Goal: Task Accomplishment & Management: Manage account settings

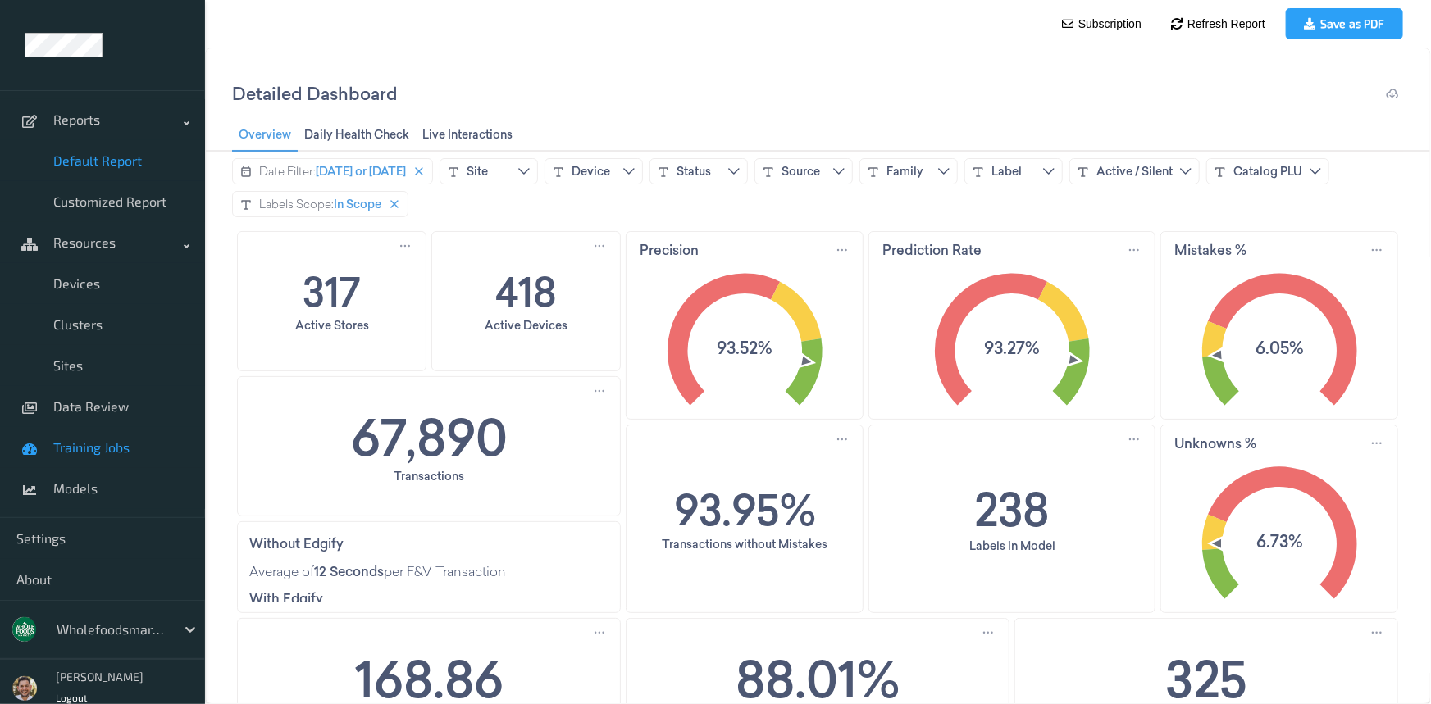
click at [109, 445] on span "Training Jobs" at bounding box center [120, 447] width 135 height 16
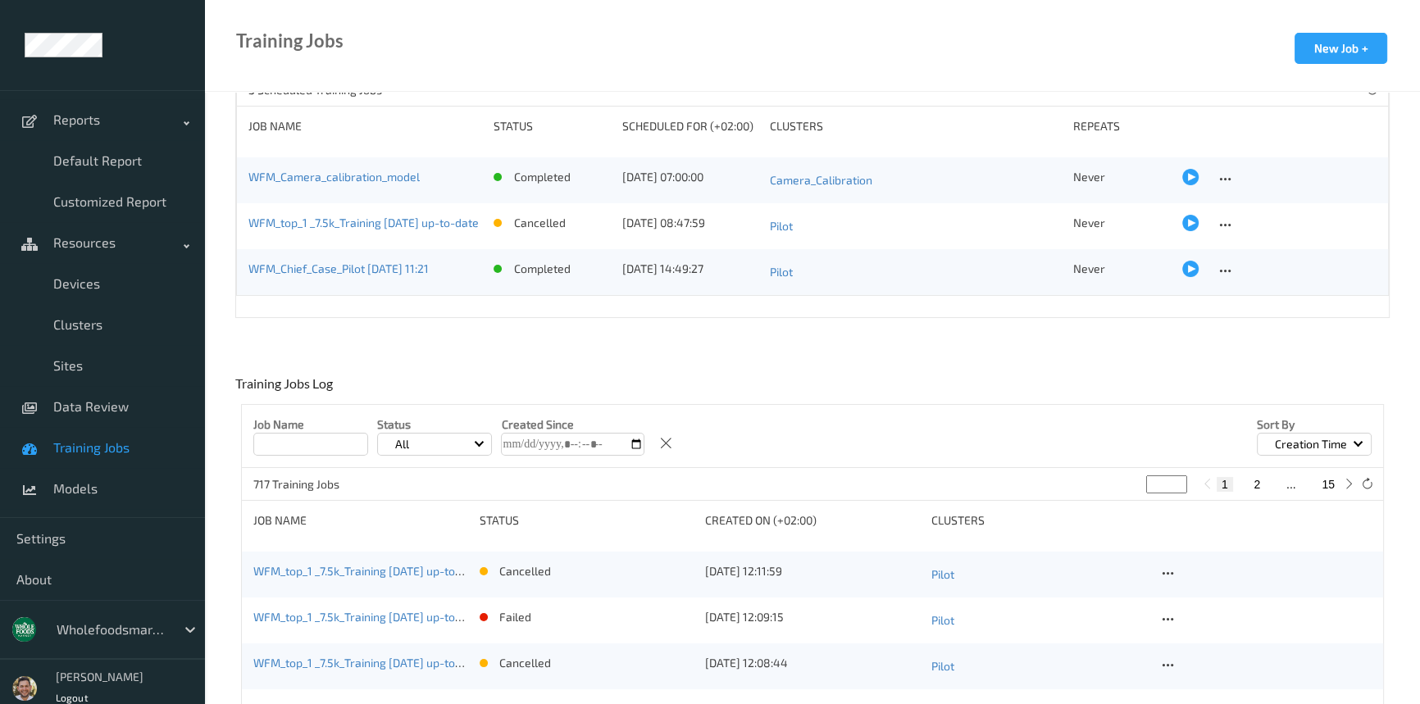
scroll to position [298, 0]
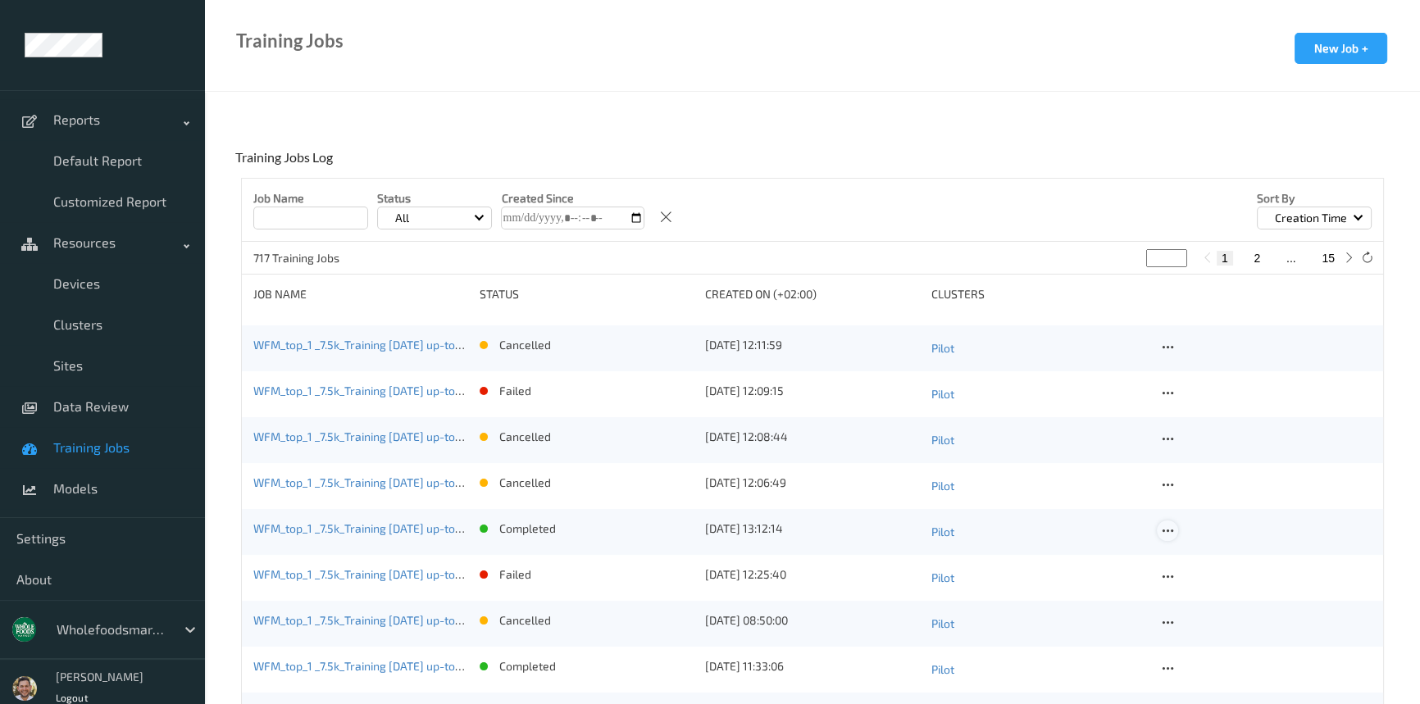
click at [1163, 529] on icon at bounding box center [1167, 531] width 14 height 15
click at [1217, 583] on div "Copy Job" at bounding box center [1205, 588] width 39 height 16
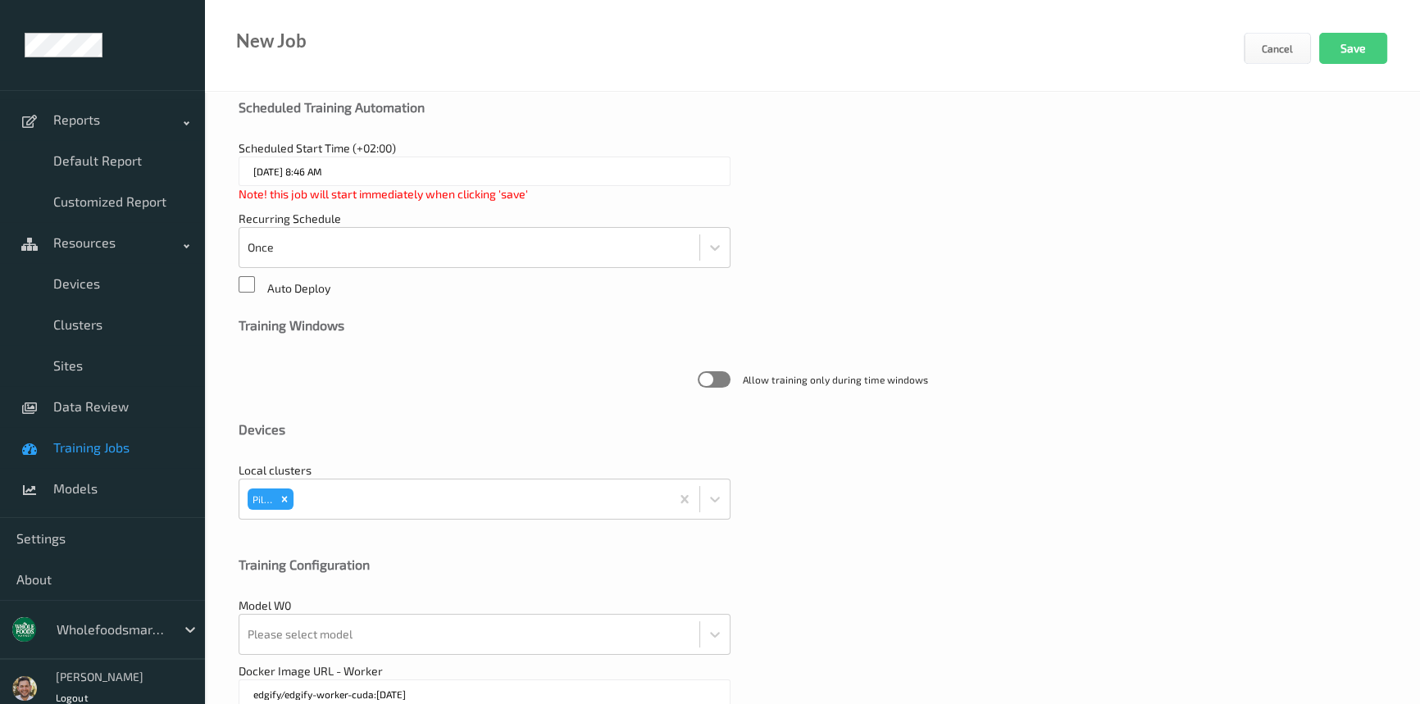
scroll to position [423, 0]
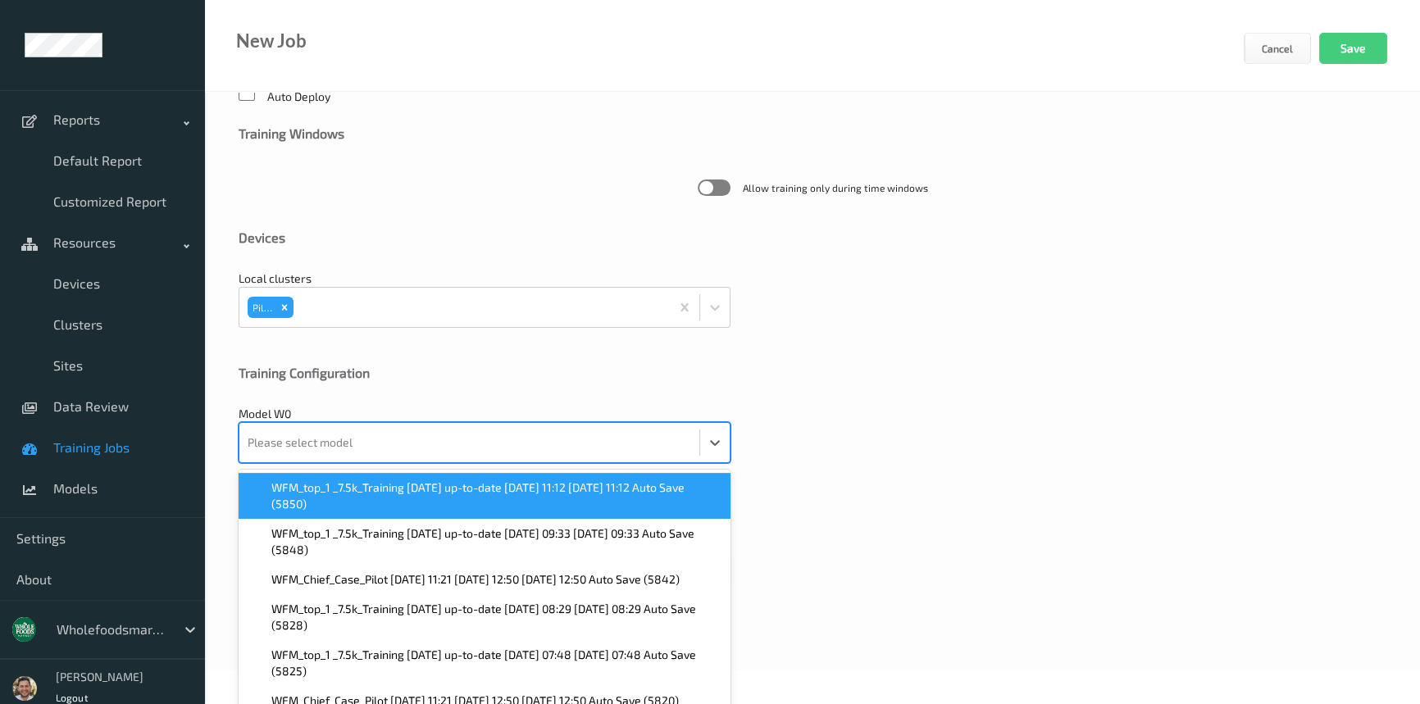
click at [366, 459] on div "Please select model" at bounding box center [469, 442] width 460 height 39
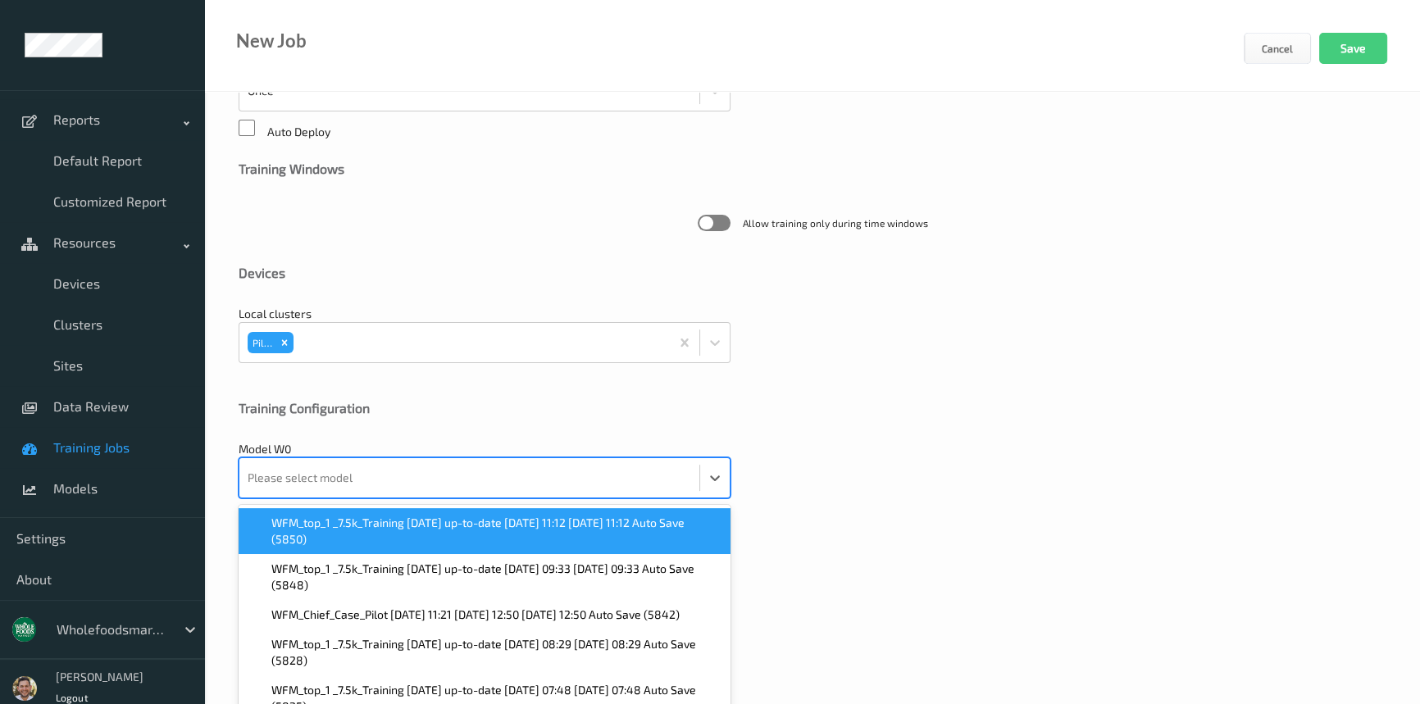
click at [885, 371] on div "General Job Name WFM_top_1 _7.5k_Training [DATE] up-to-date [DATE] 11:12 Job Go…" at bounding box center [812, 187] width 1215 height 1037
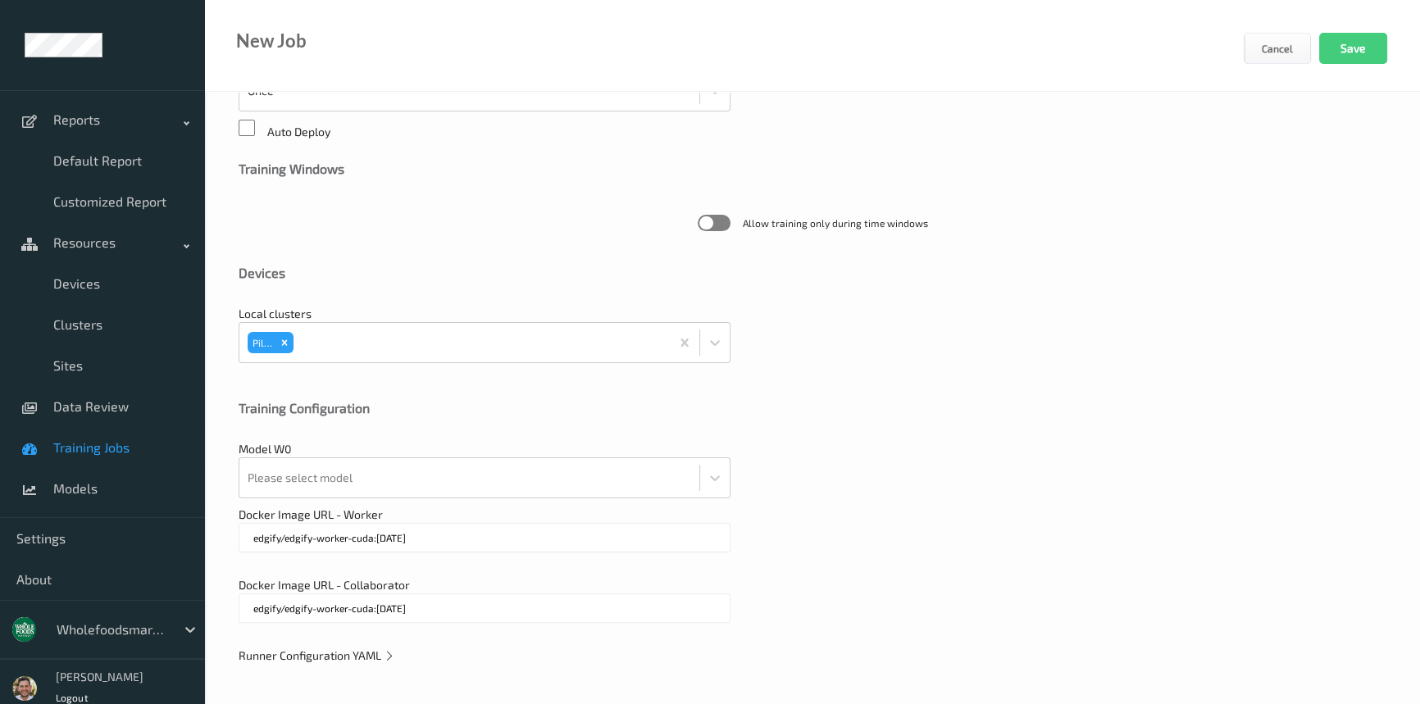
click at [110, 442] on span "Training Jobs" at bounding box center [120, 447] width 135 height 16
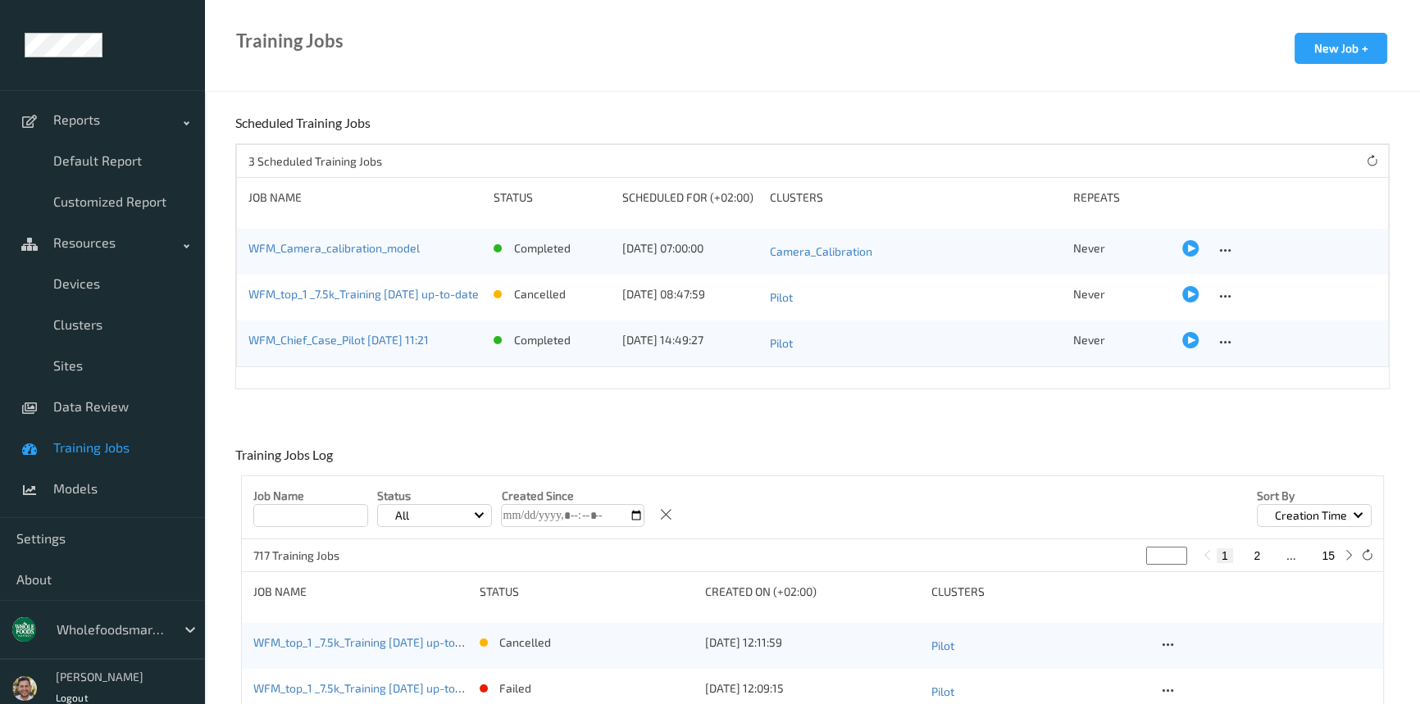
click at [1182, 293] on div at bounding box center [1190, 294] width 16 height 16
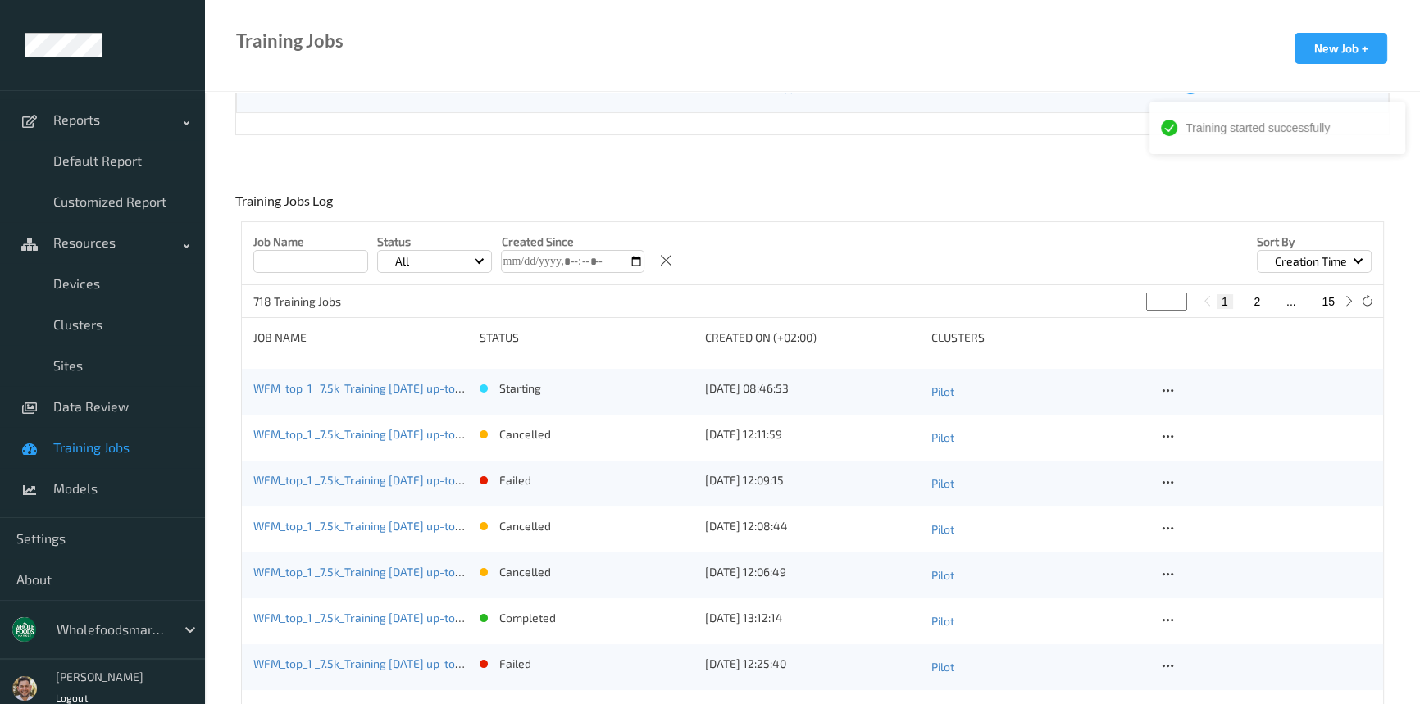
scroll to position [298, 0]
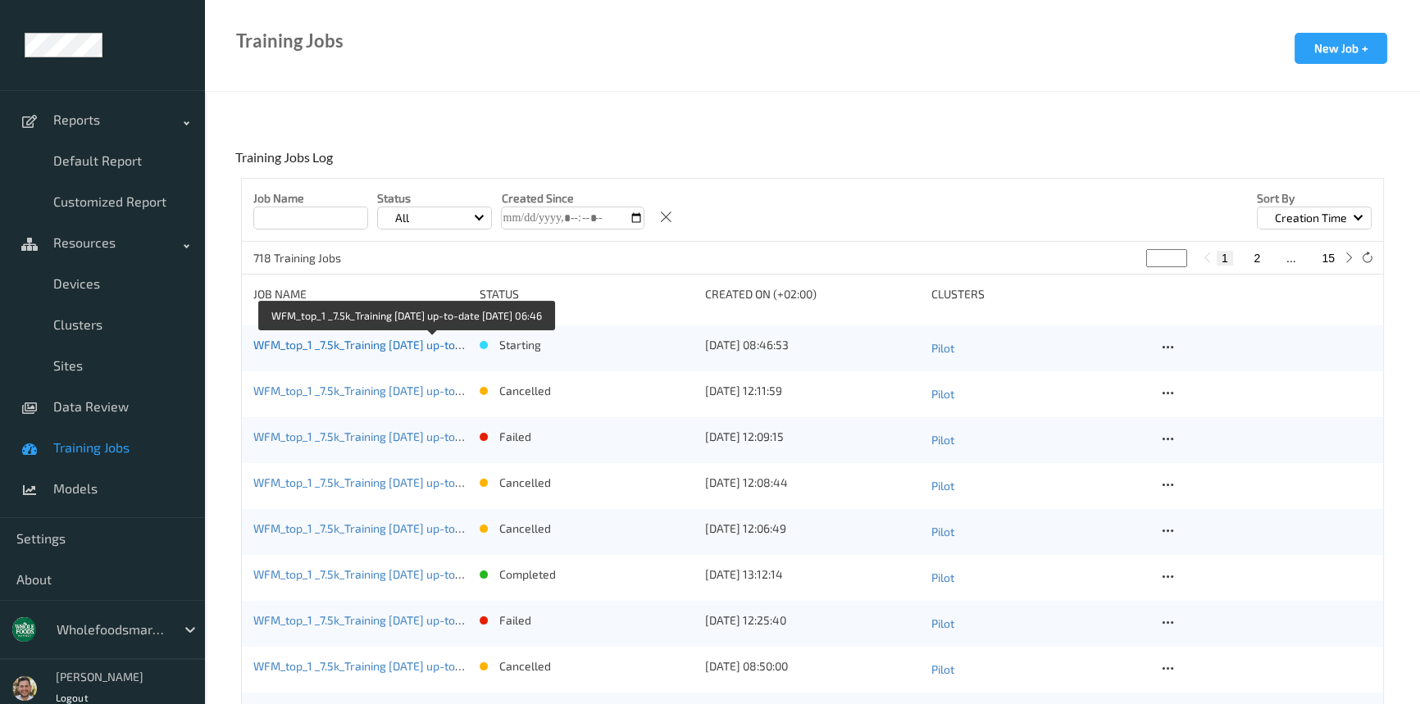
click at [339, 343] on link "WFM_top_1 _7.5k_Training [DATE] up-to-date [DATE] 06:46" at bounding box center [403, 345] width 300 height 14
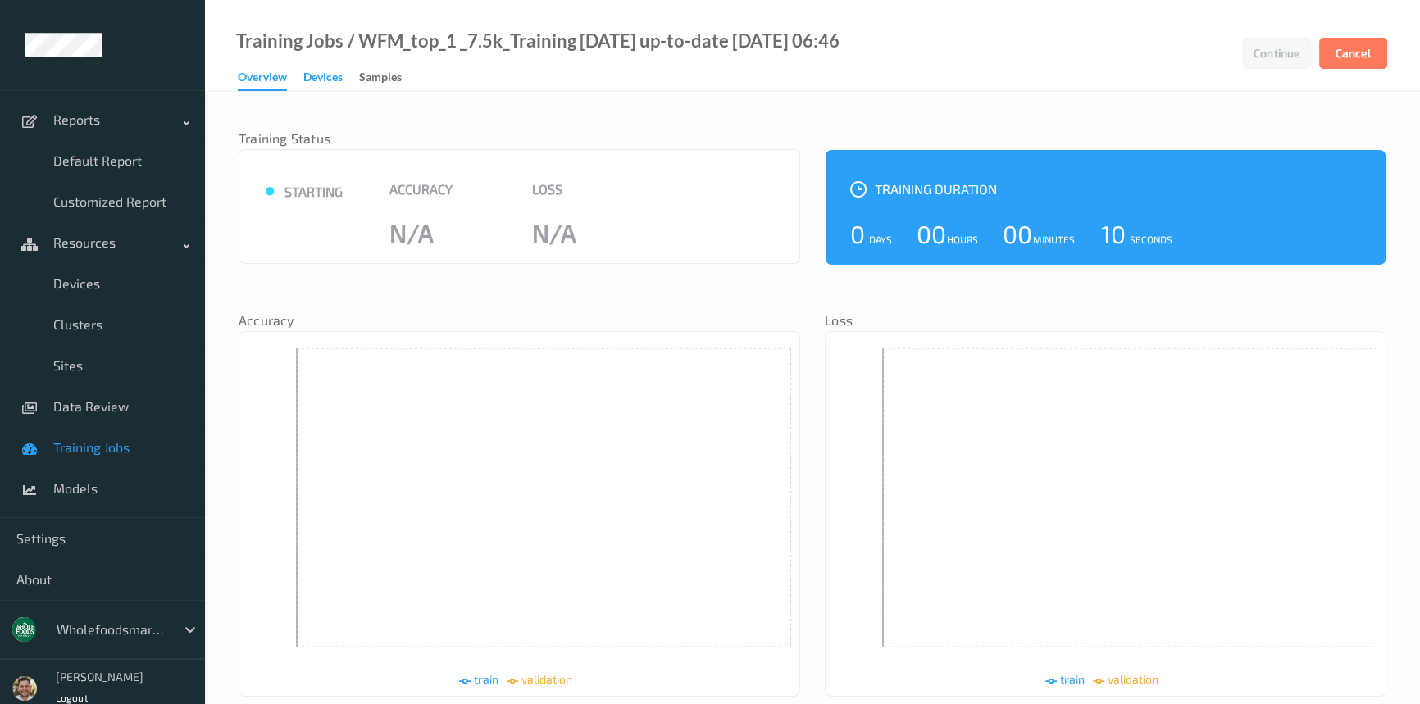
click at [316, 82] on div "Devices" at bounding box center [322, 79] width 39 height 20
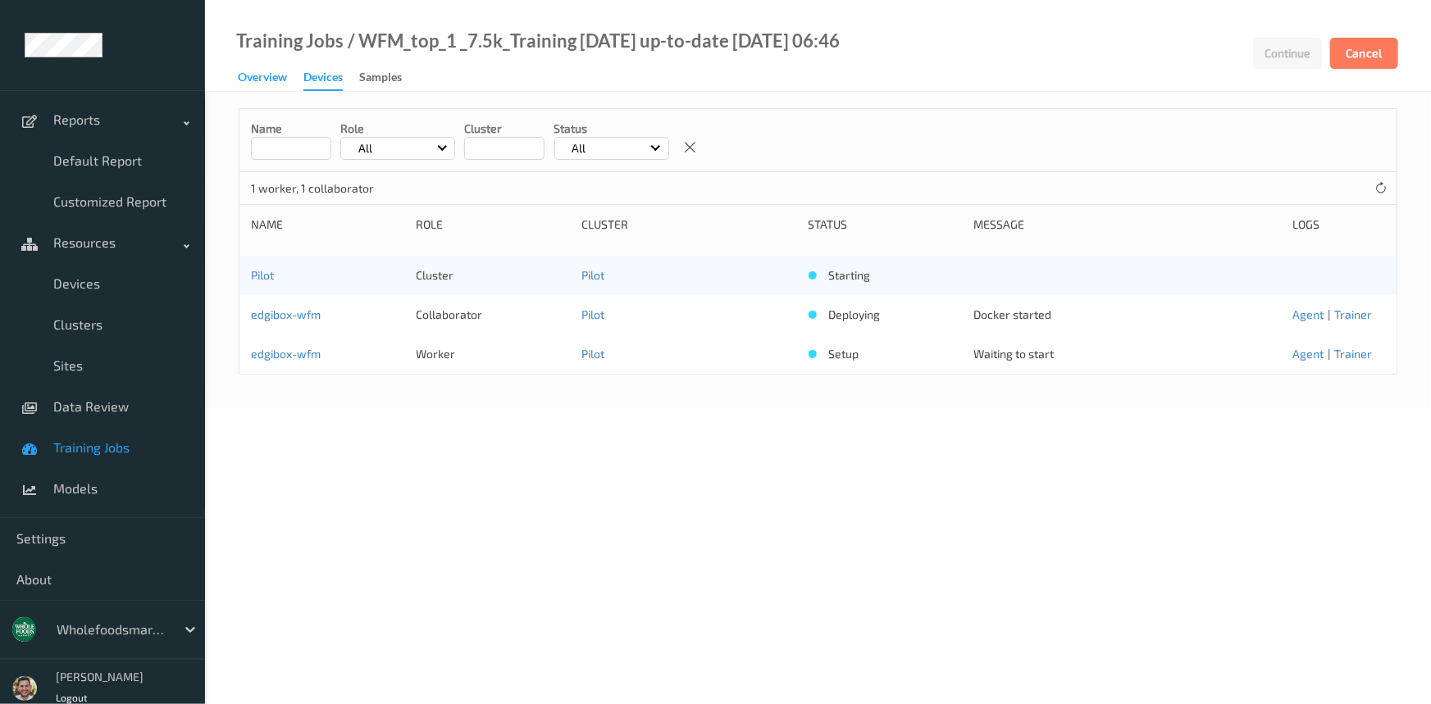
click at [246, 81] on div "Overview" at bounding box center [262, 79] width 49 height 20
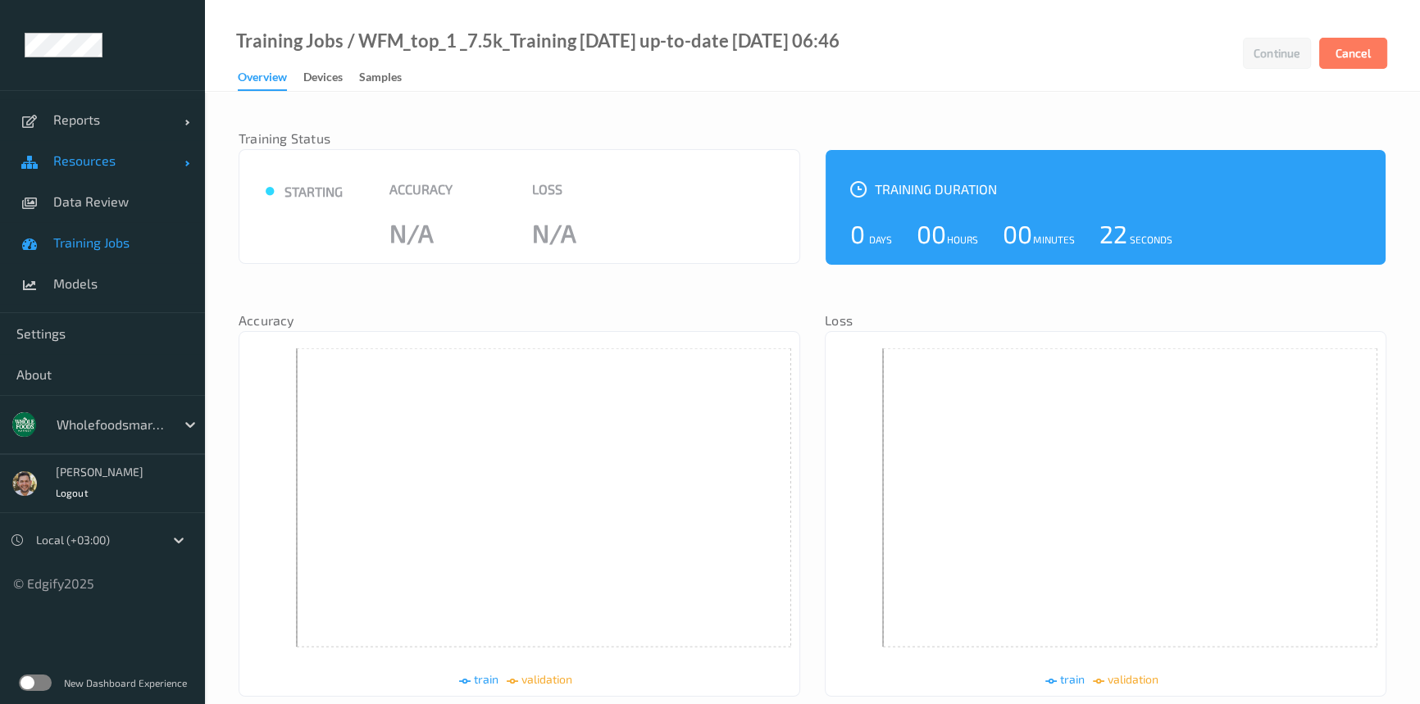
click at [83, 166] on span "Resources" at bounding box center [118, 160] width 131 height 16
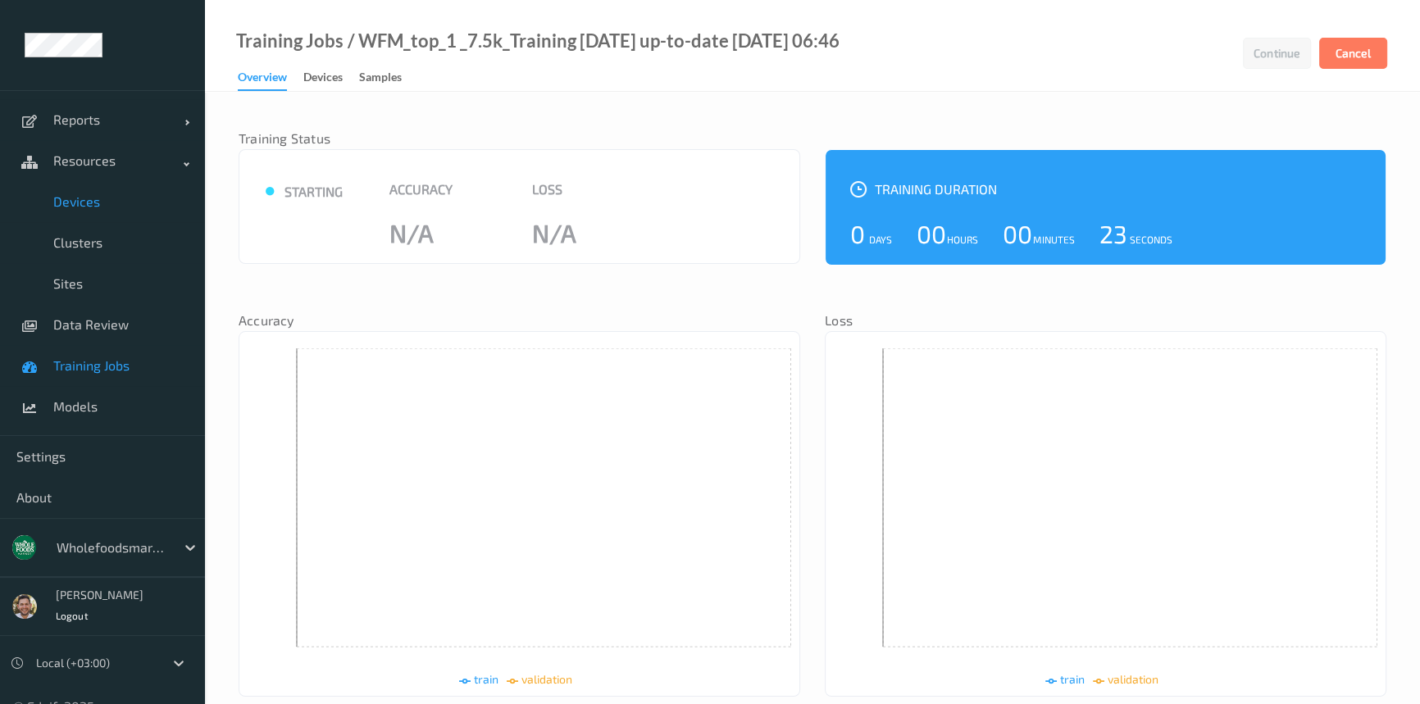
click at [91, 207] on span "Devices" at bounding box center [120, 201] width 135 height 16
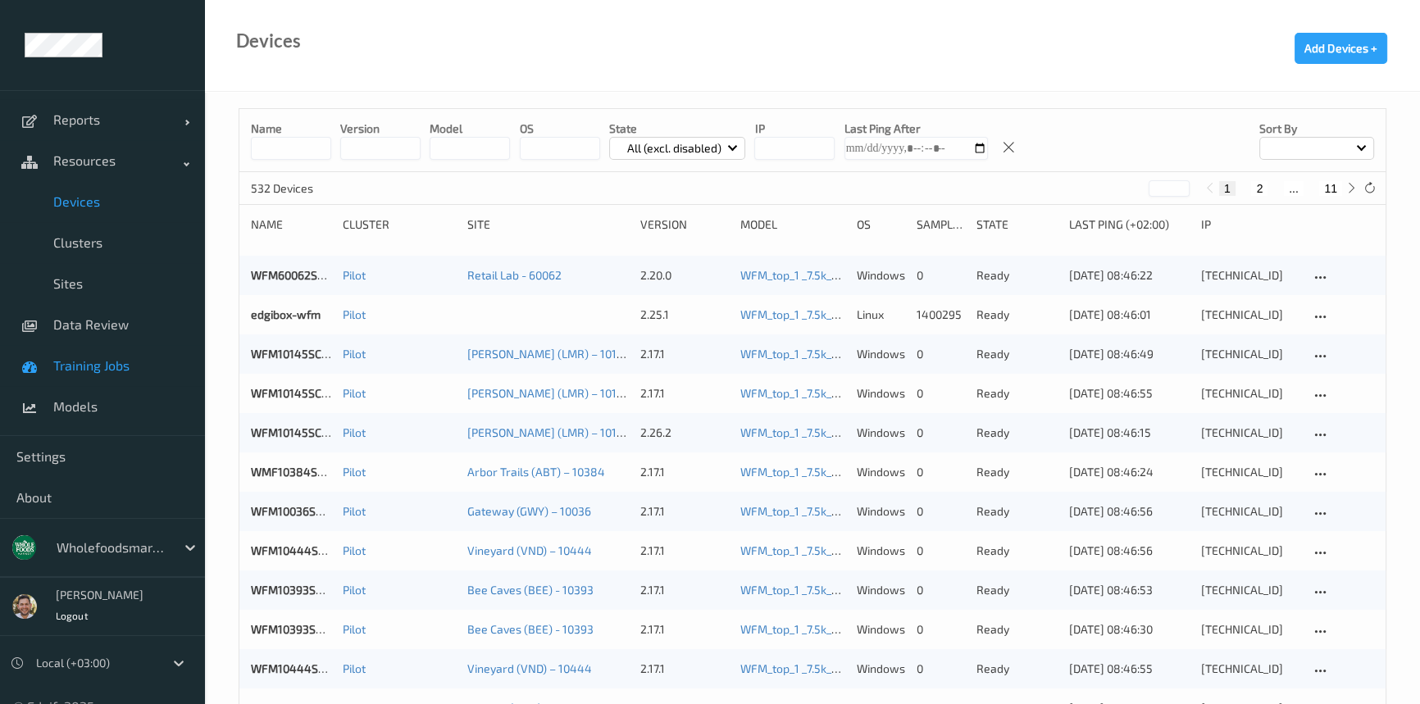
click at [100, 368] on span "Training Jobs" at bounding box center [120, 365] width 135 height 16
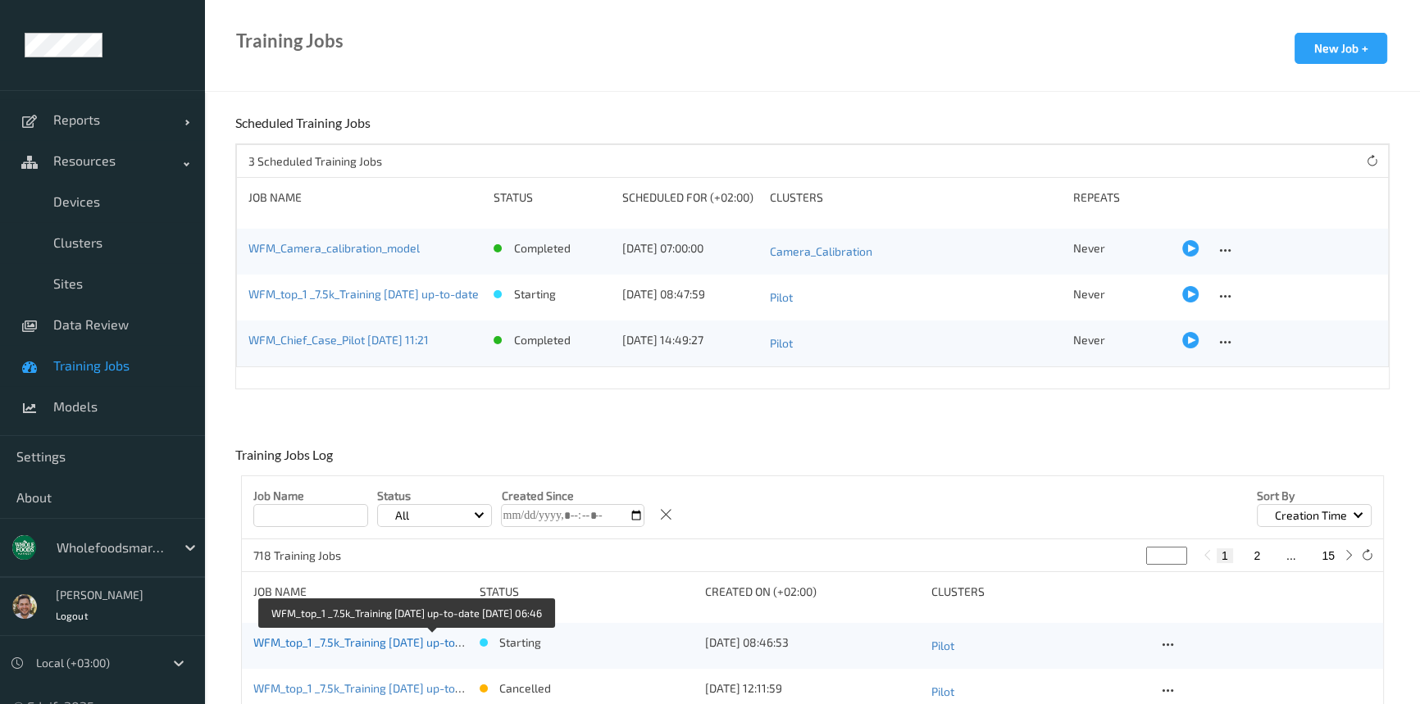
click at [314, 642] on link "WFM_top_1 _7.5k_Training [DATE] up-to-date [DATE] 06:46" at bounding box center [403, 642] width 300 height 14
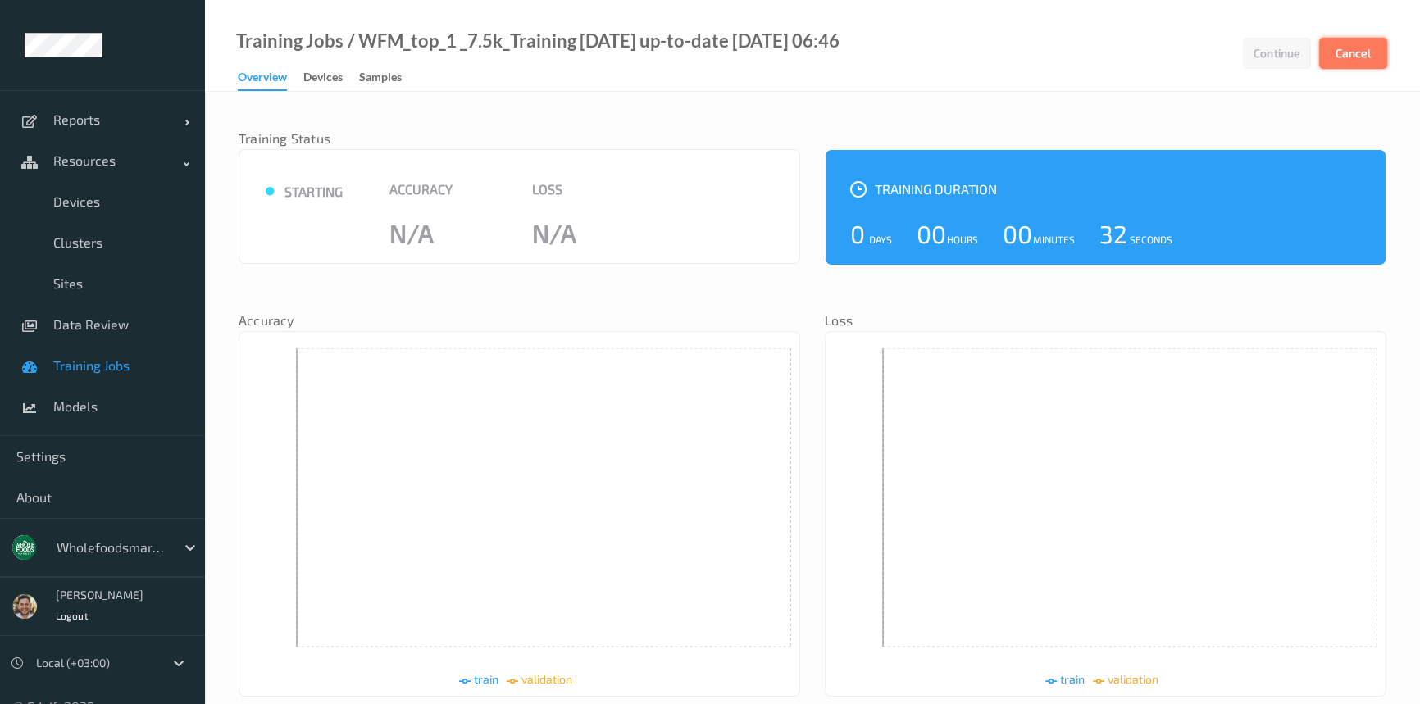
click at [1336, 52] on button "Cancel" at bounding box center [1353, 53] width 68 height 31
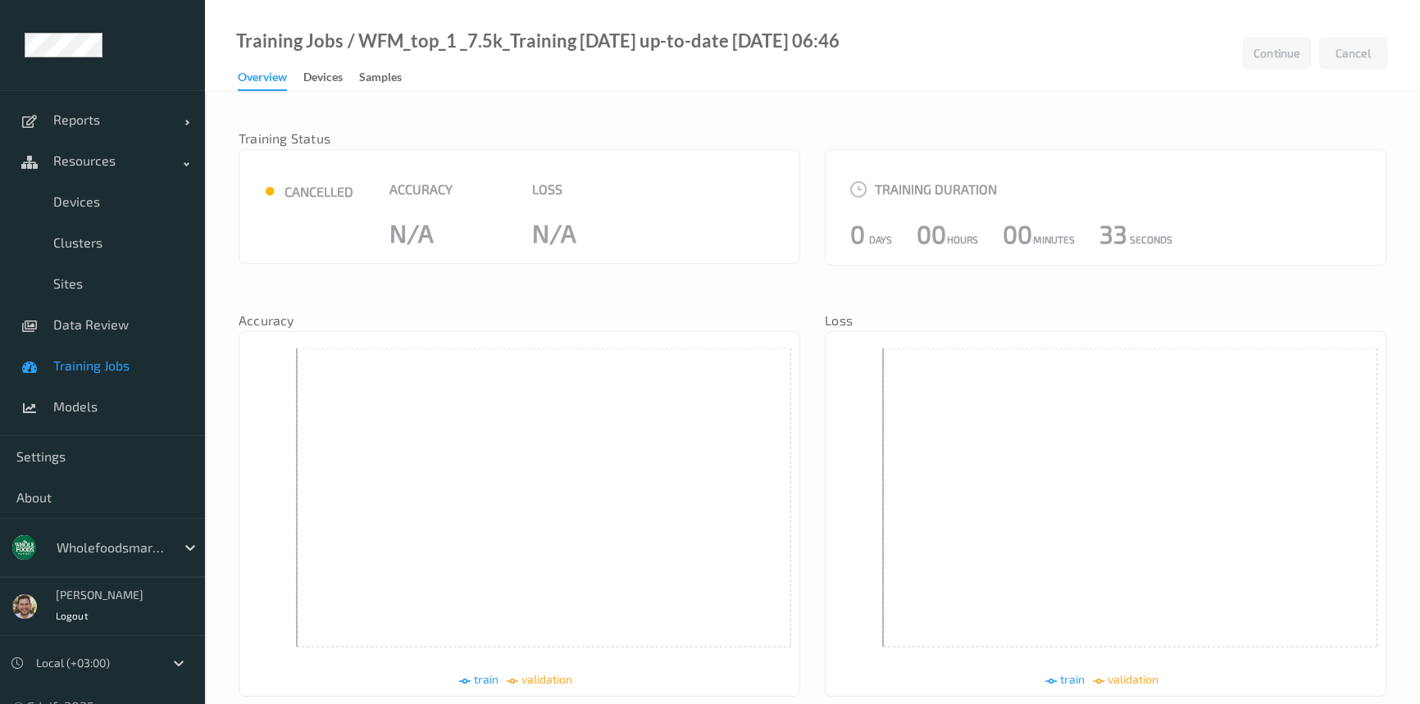
click at [103, 366] on span "Training Jobs" at bounding box center [120, 365] width 135 height 16
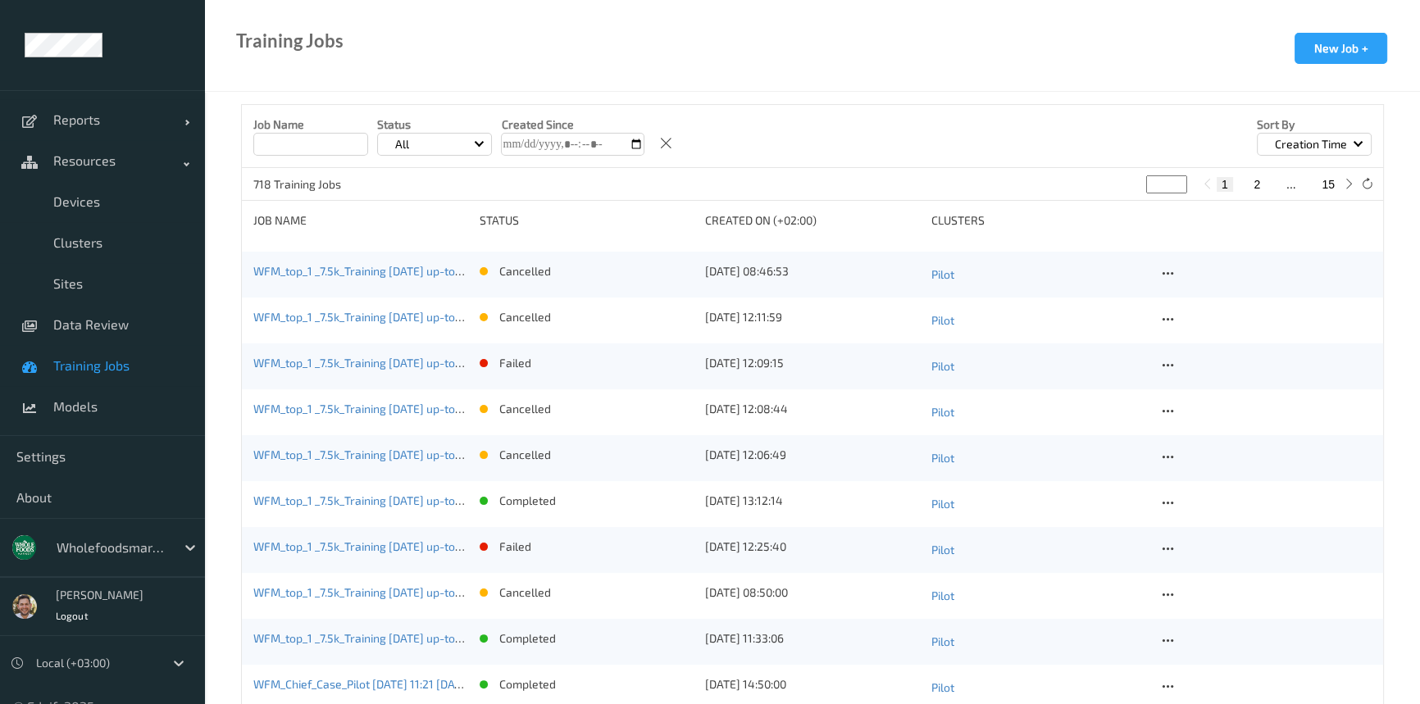
scroll to position [372, 0]
click at [1168, 268] on icon at bounding box center [1167, 273] width 14 height 15
click at [1229, 298] on div "View Config" at bounding box center [1212, 299] width 52 height 16
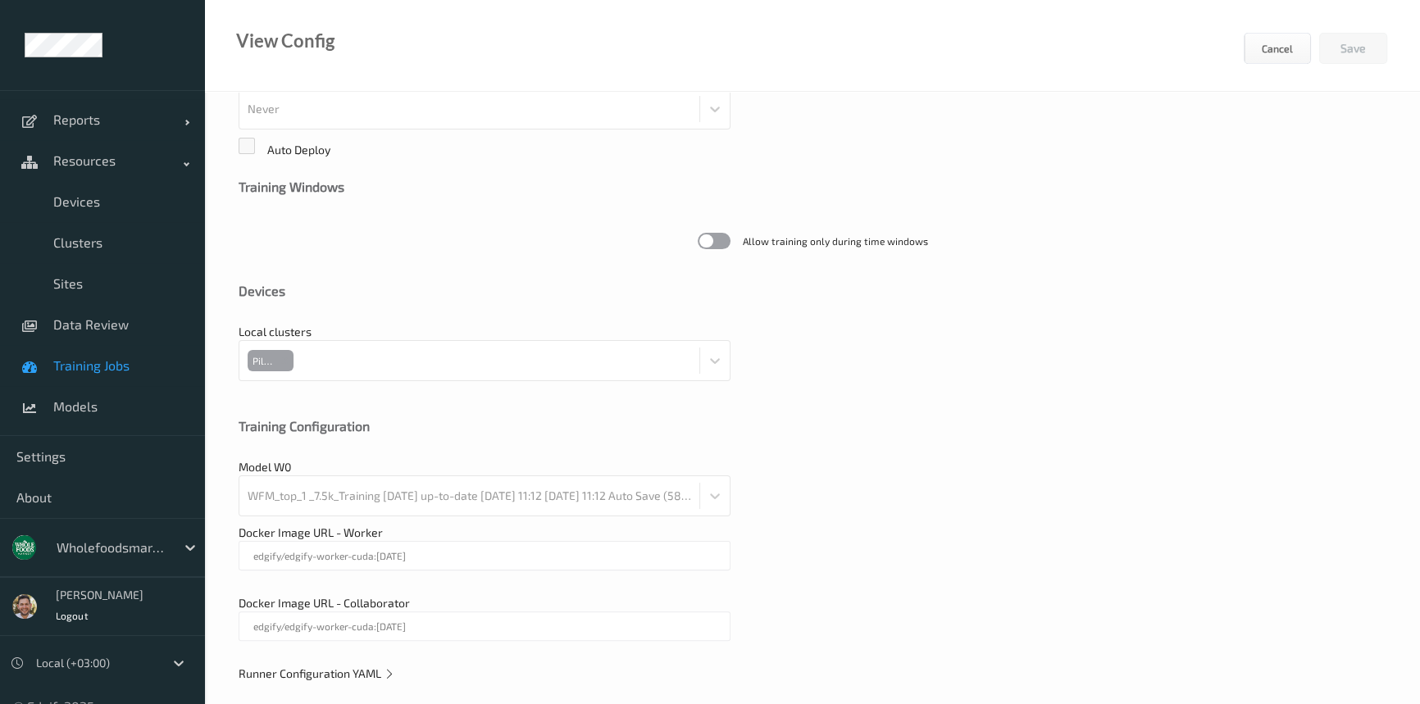
scroll to position [423, 0]
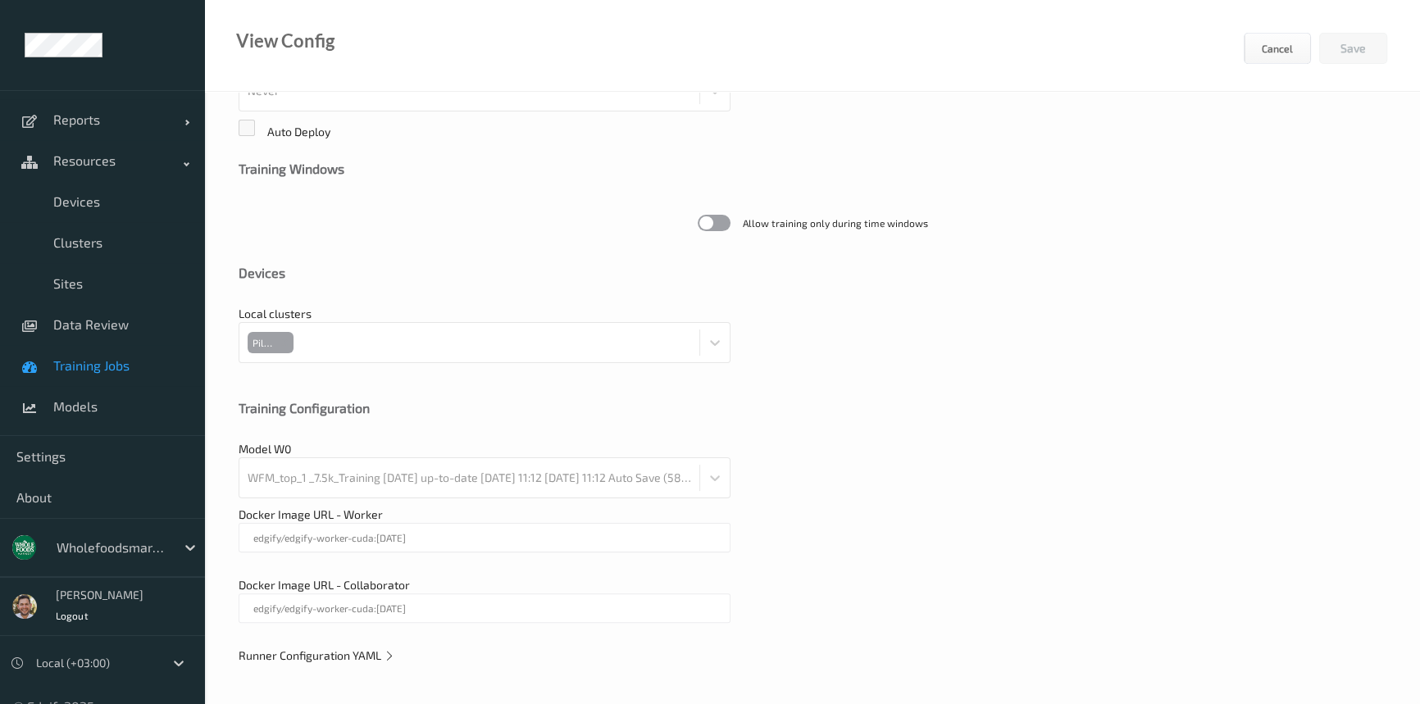
click at [337, 653] on span "Runner Configuration YAML" at bounding box center [317, 655] width 157 height 14
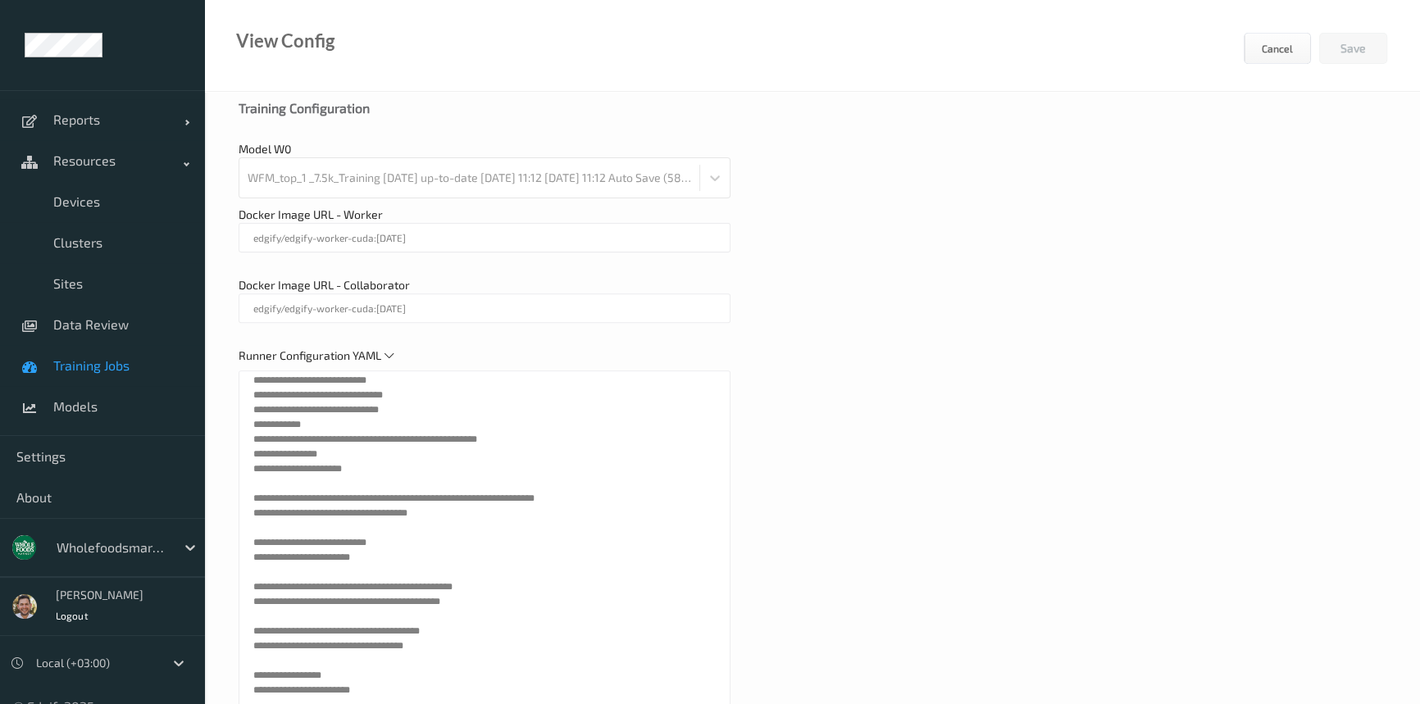
scroll to position [856, 0]
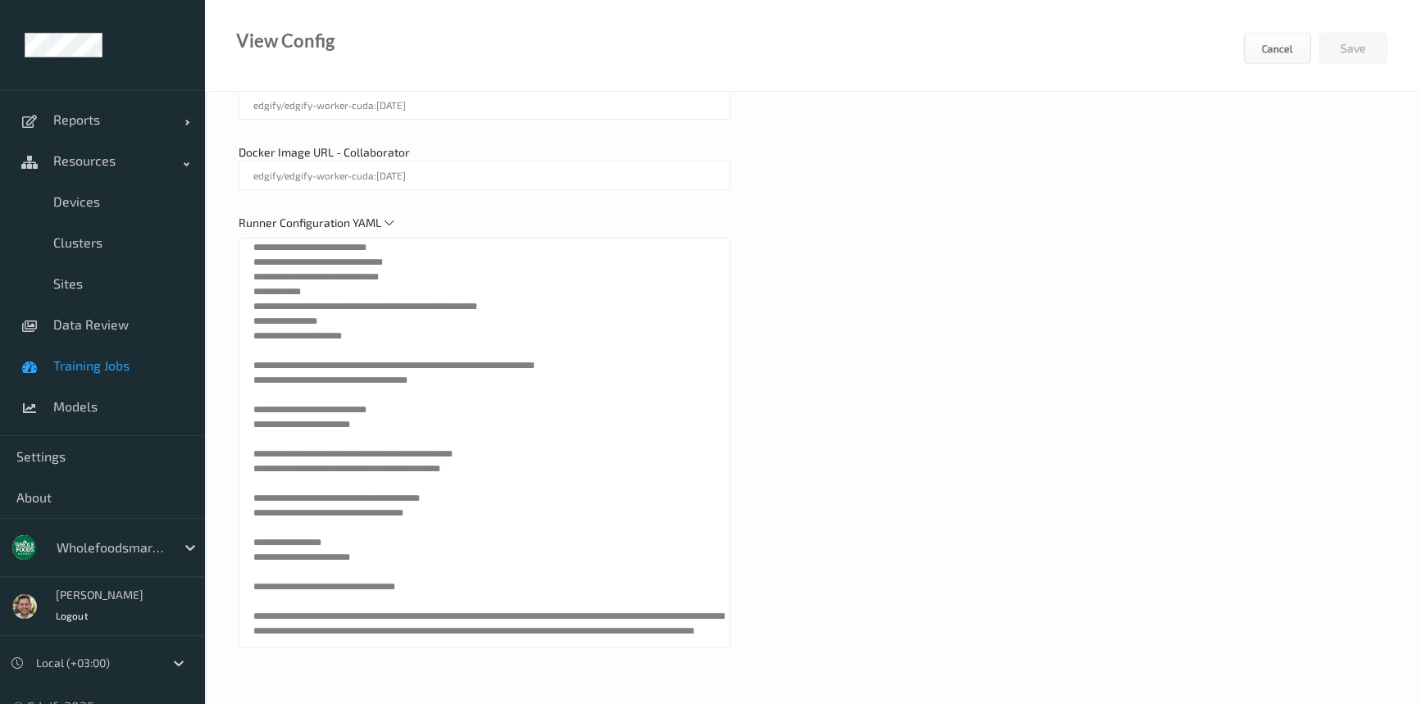
click at [89, 368] on span "Training Jobs" at bounding box center [120, 365] width 135 height 16
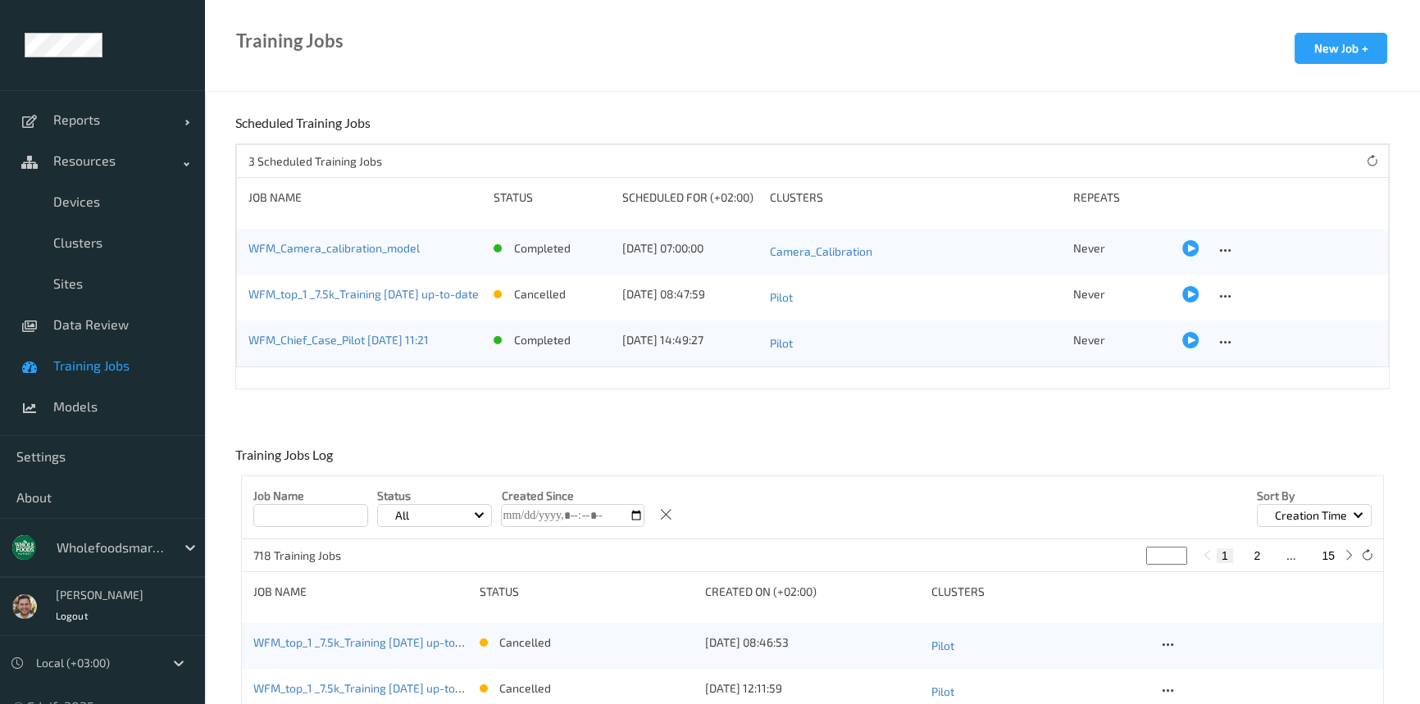
scroll to position [298, 0]
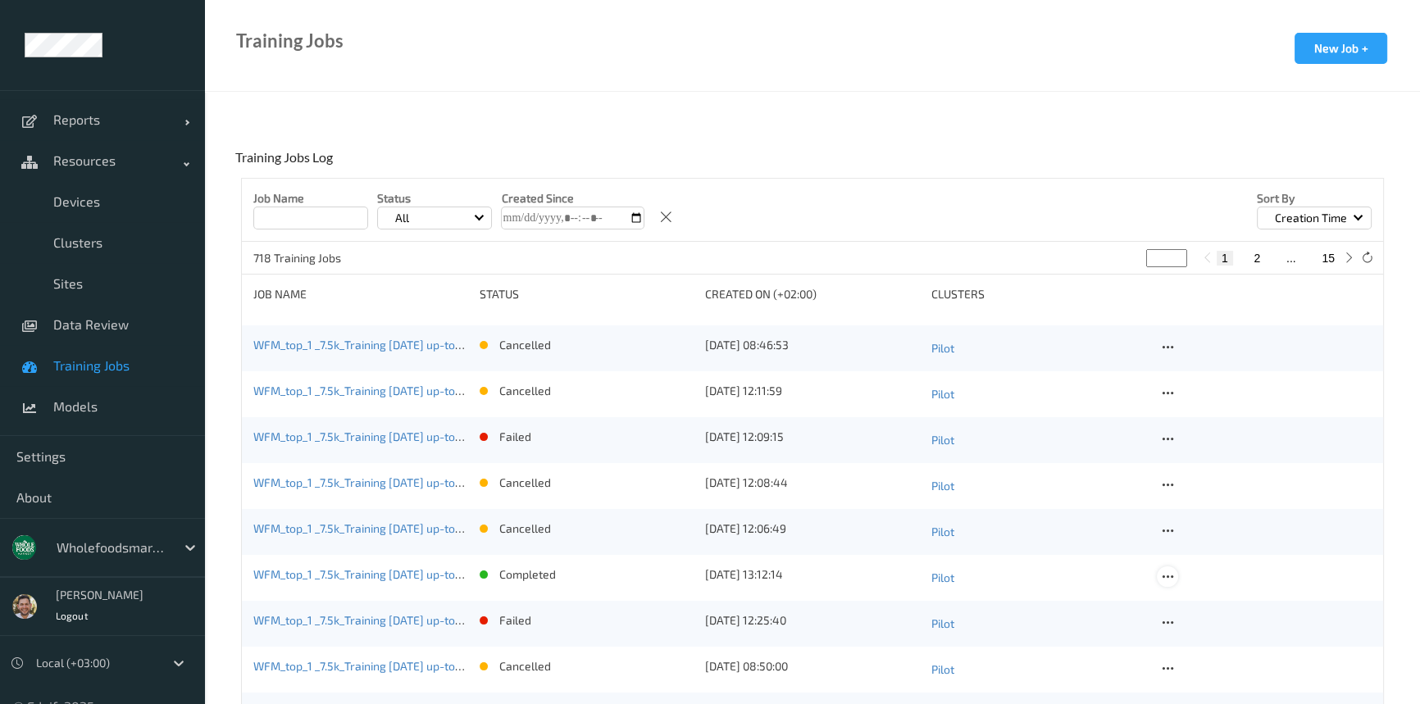
click at [1171, 579] on icon at bounding box center [1167, 577] width 14 height 15
click at [1211, 613] on link "View Config" at bounding box center [1207, 605] width 98 height 30
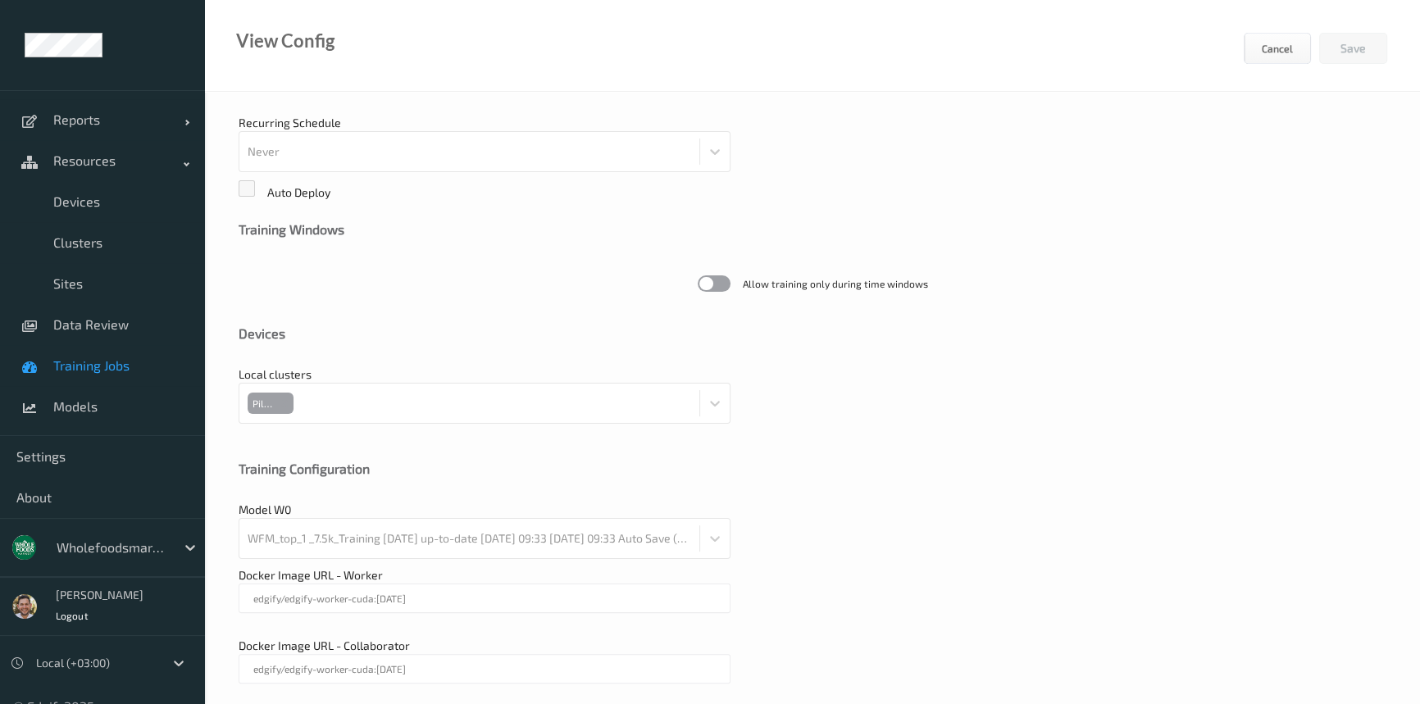
scroll to position [423, 0]
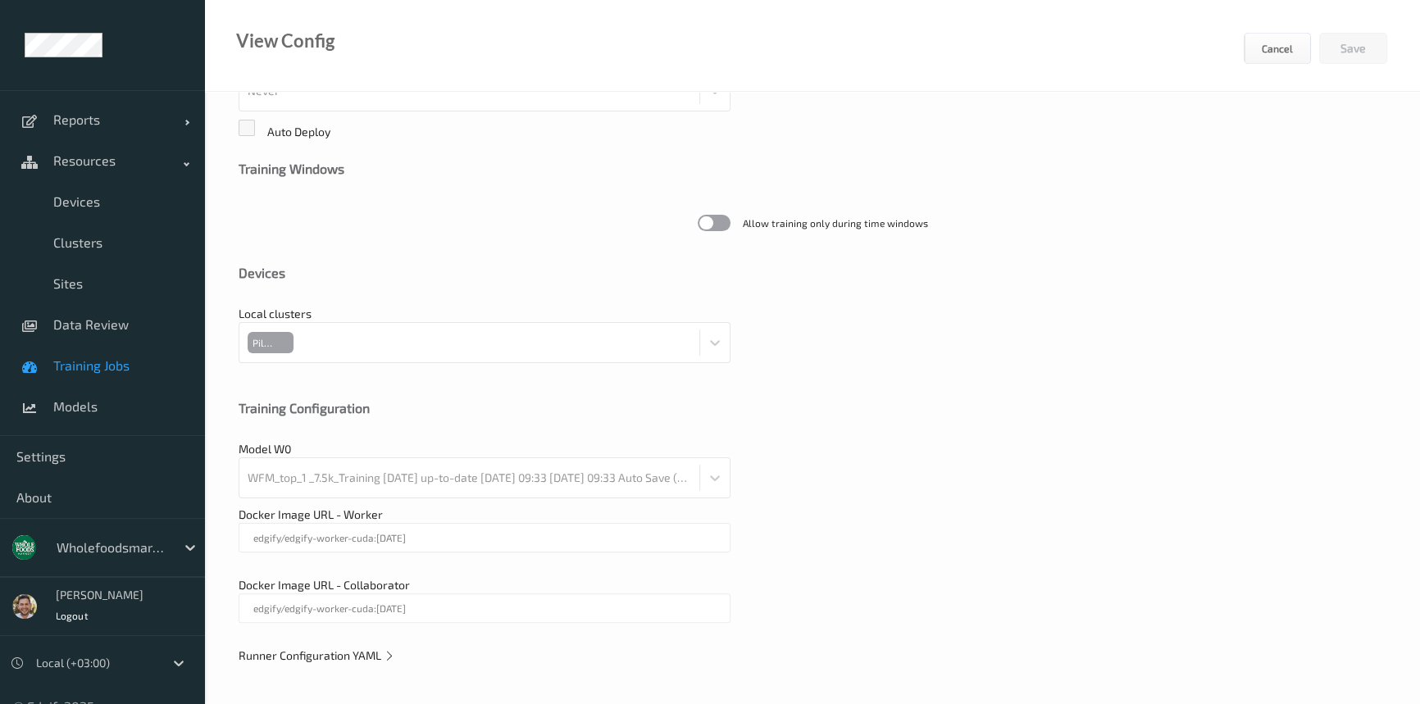
click at [366, 650] on span "Runner Configuration YAML" at bounding box center [317, 655] width 157 height 14
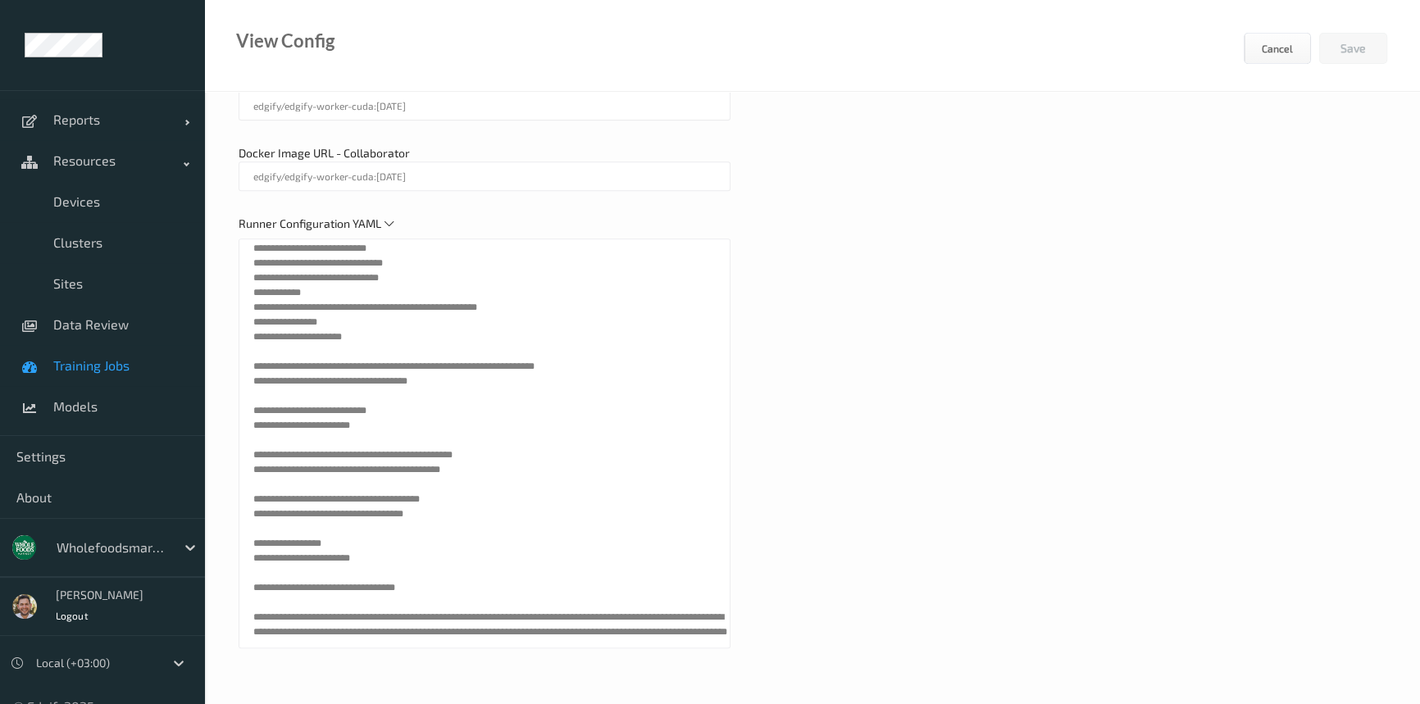
scroll to position [856, 0]
click at [86, 370] on span "Training Jobs" at bounding box center [120, 365] width 135 height 16
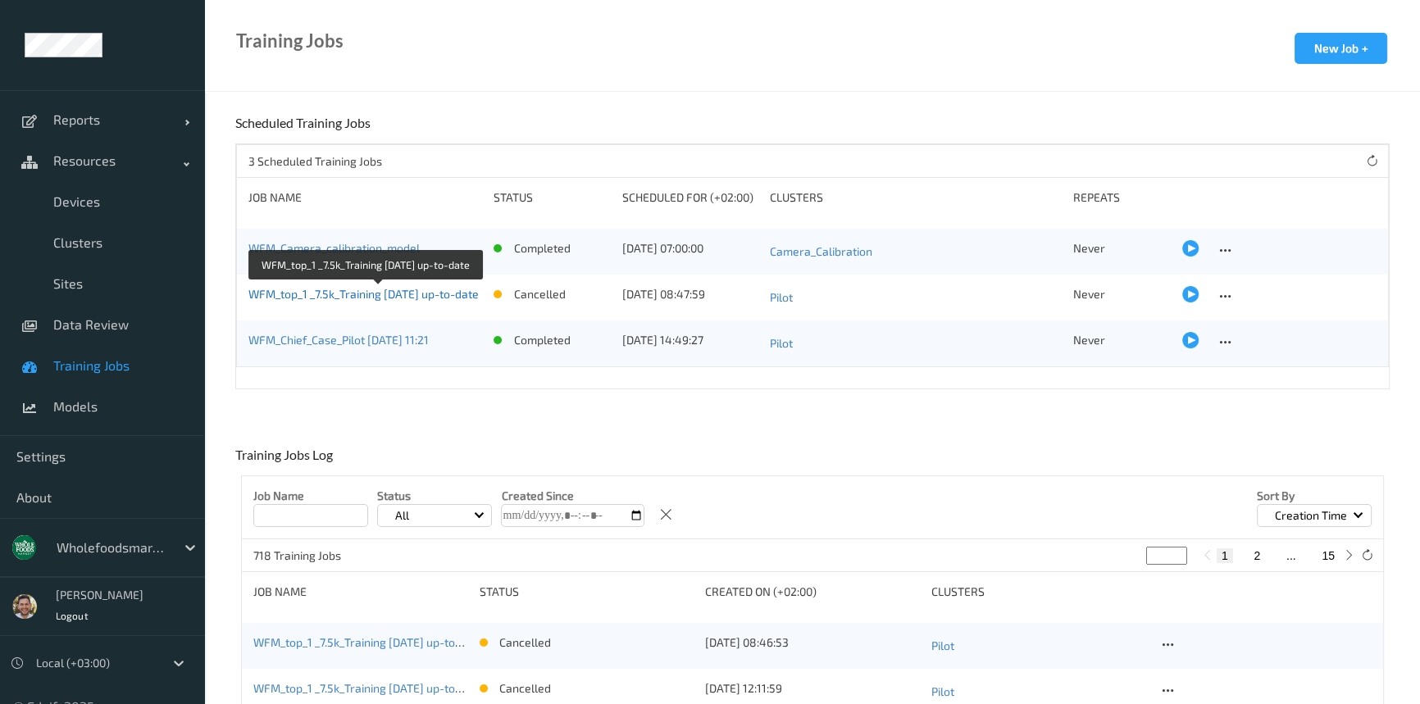
click at [387, 292] on link "WFM_top_1 _7.5k_Training [DATE] up-to-date" at bounding box center [363, 294] width 230 height 14
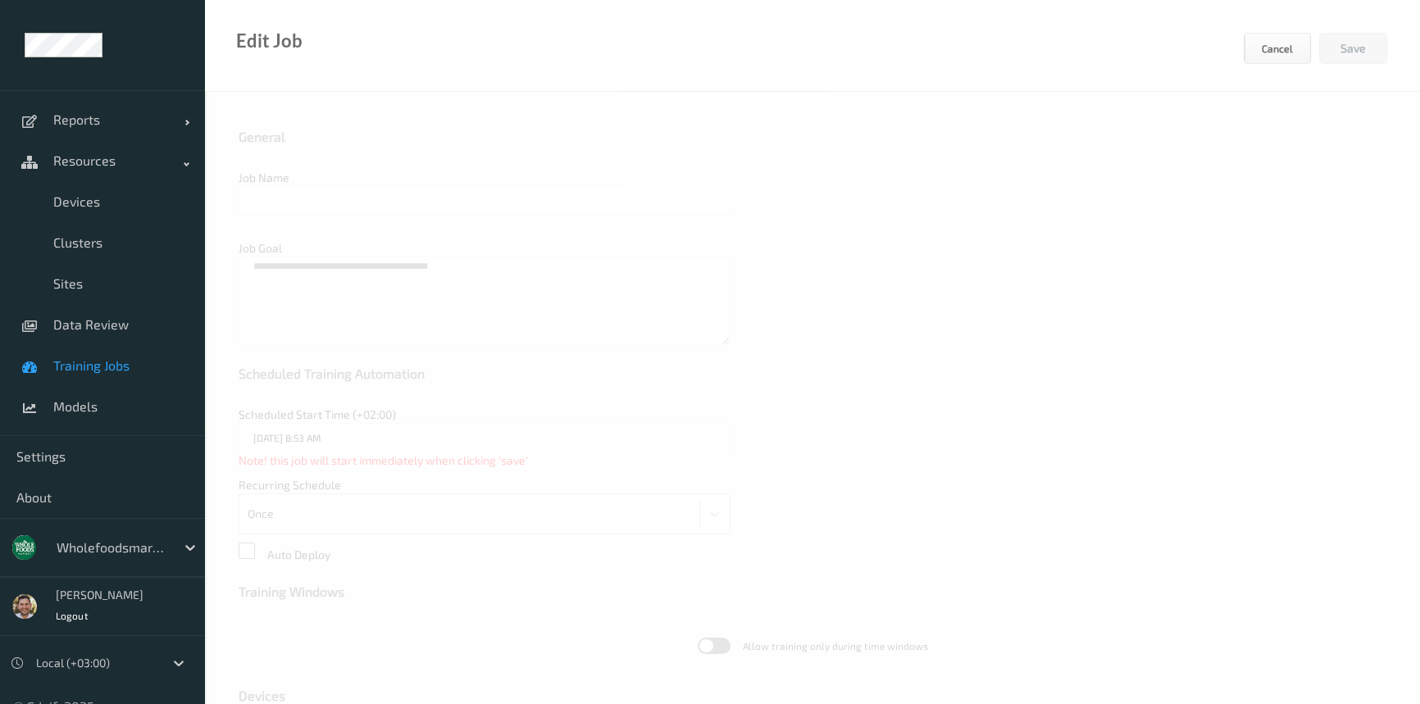
type input "WFM_top_1 _7.5k_Training [DATE] up-to-date"
type textarea "**********"
type input "21/08/2025 8:47 AM"
type input "edgify/edgify-worker-cuda:[DATE]"
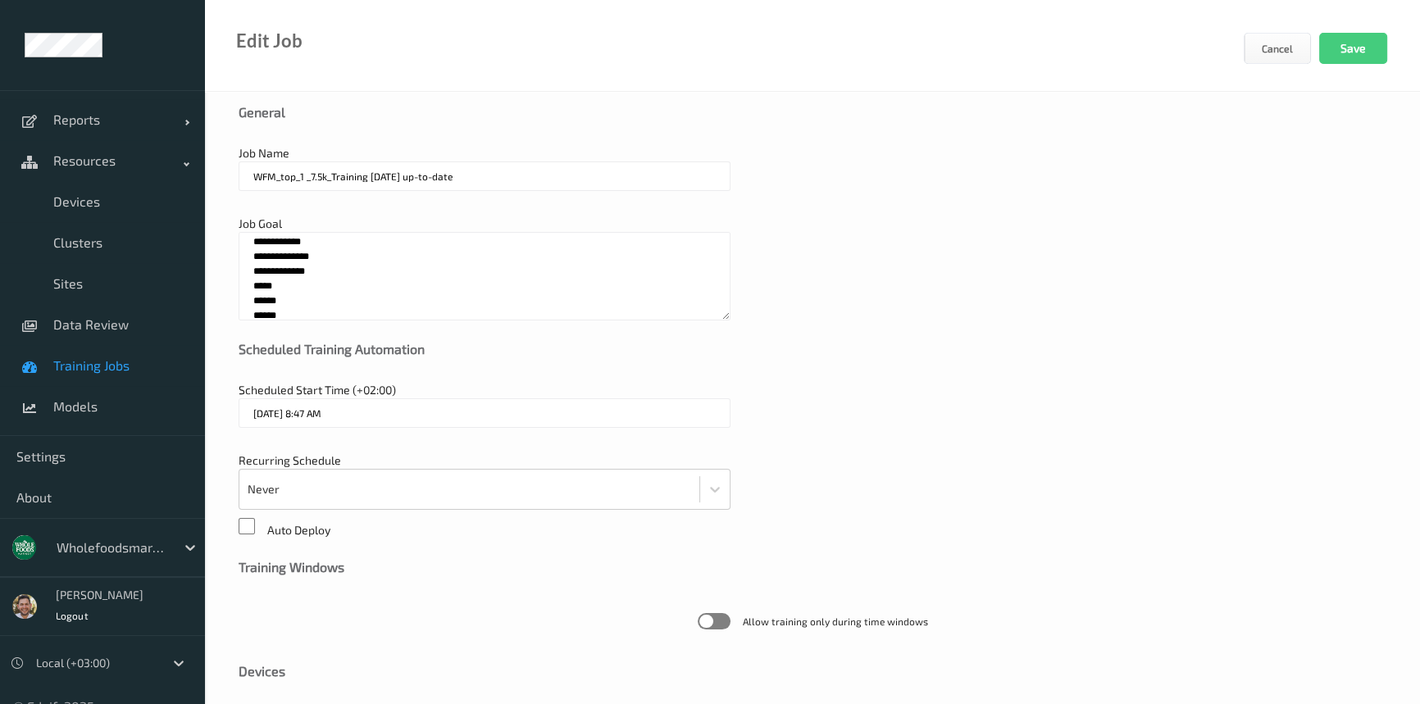
scroll to position [423, 0]
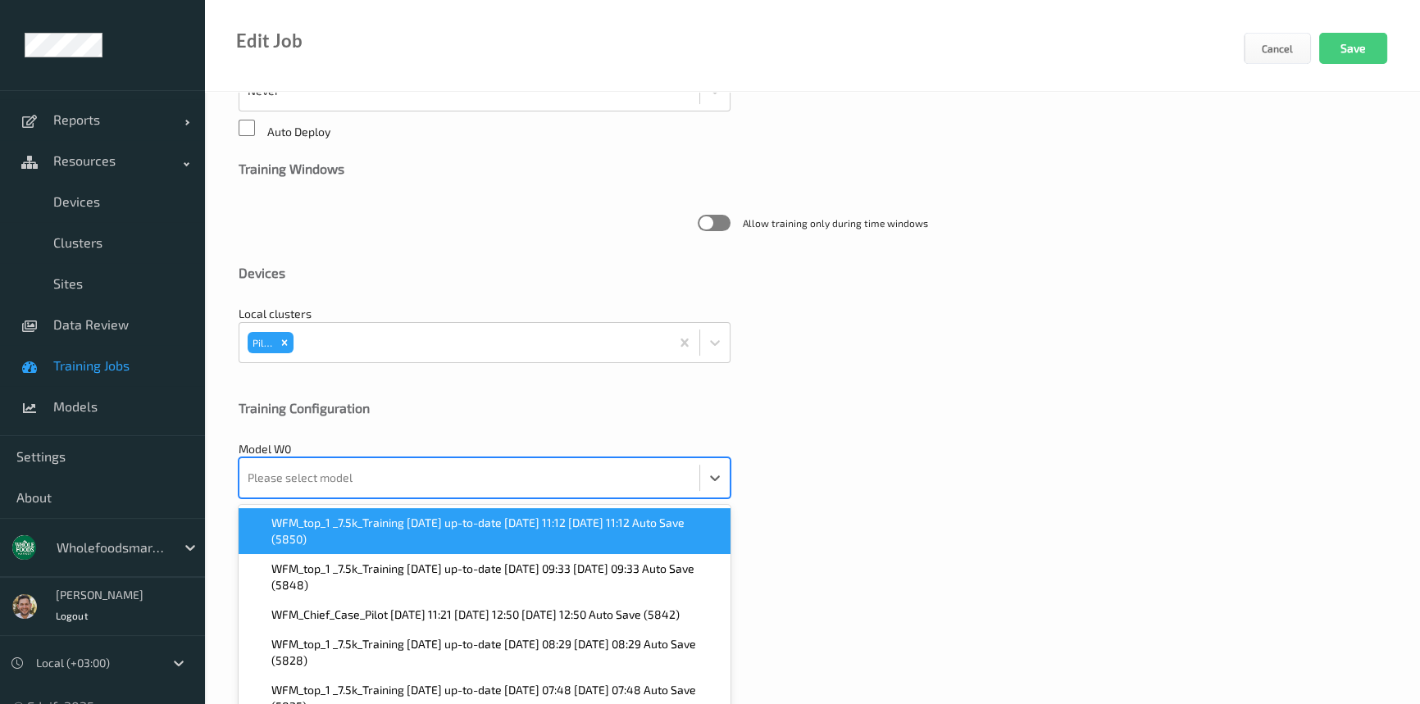
click at [307, 480] on div "option WFM_top_1 _7.5k_Training 2025-05-22 up-to-date 2025-08-14 11:12 2025-08-…" at bounding box center [485, 477] width 492 height 41
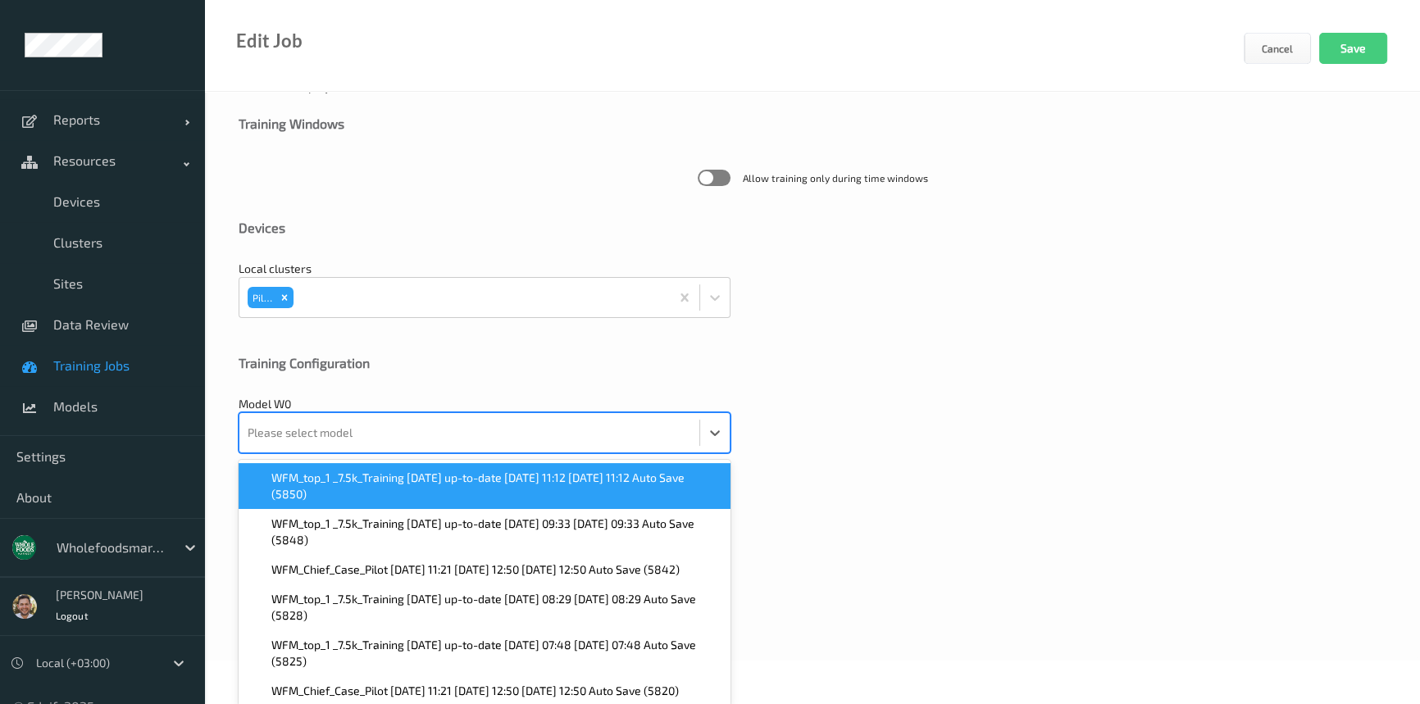
click at [310, 482] on span "WFM_top_1 _7.5k_Training [DATE] up-to-date [DATE] 11:12 [DATE] 11:12 Auto Save …" at bounding box center [495, 486] width 449 height 33
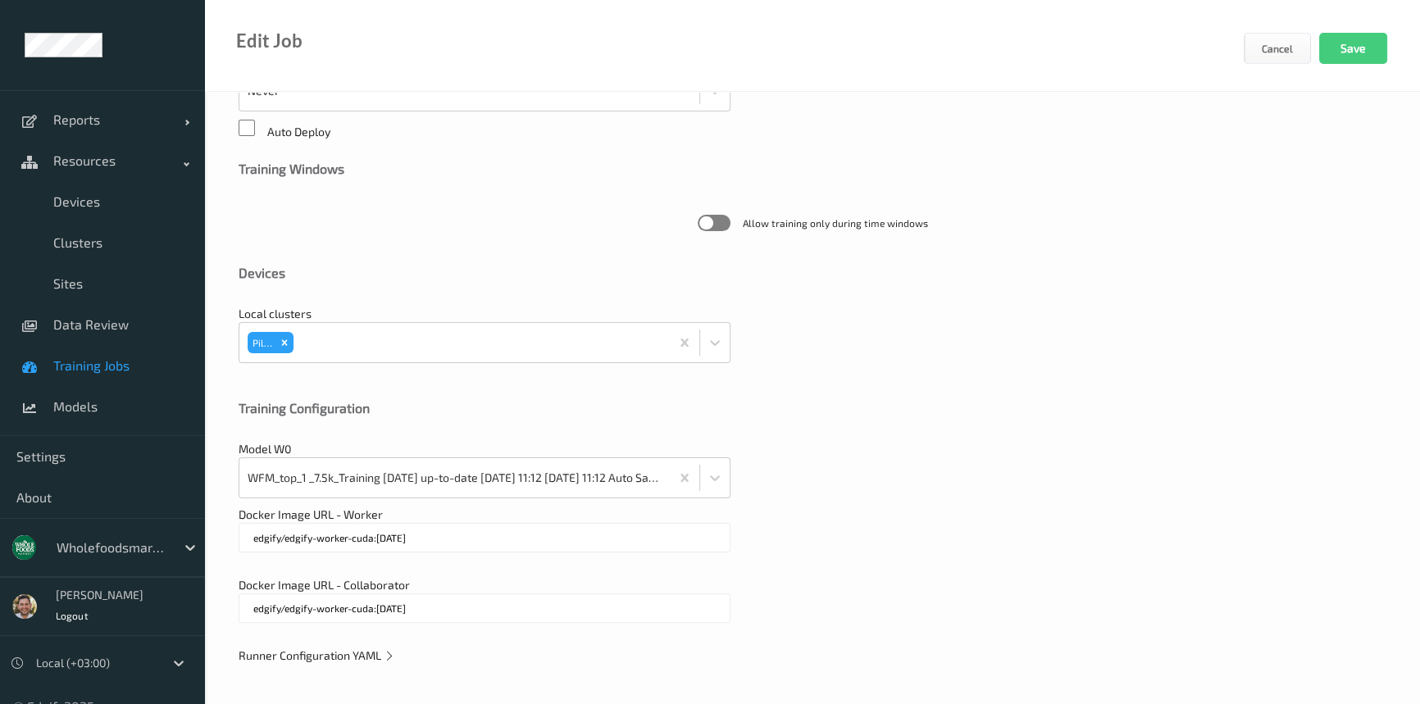
click at [307, 653] on span "Runner Configuration YAML" at bounding box center [317, 655] width 157 height 14
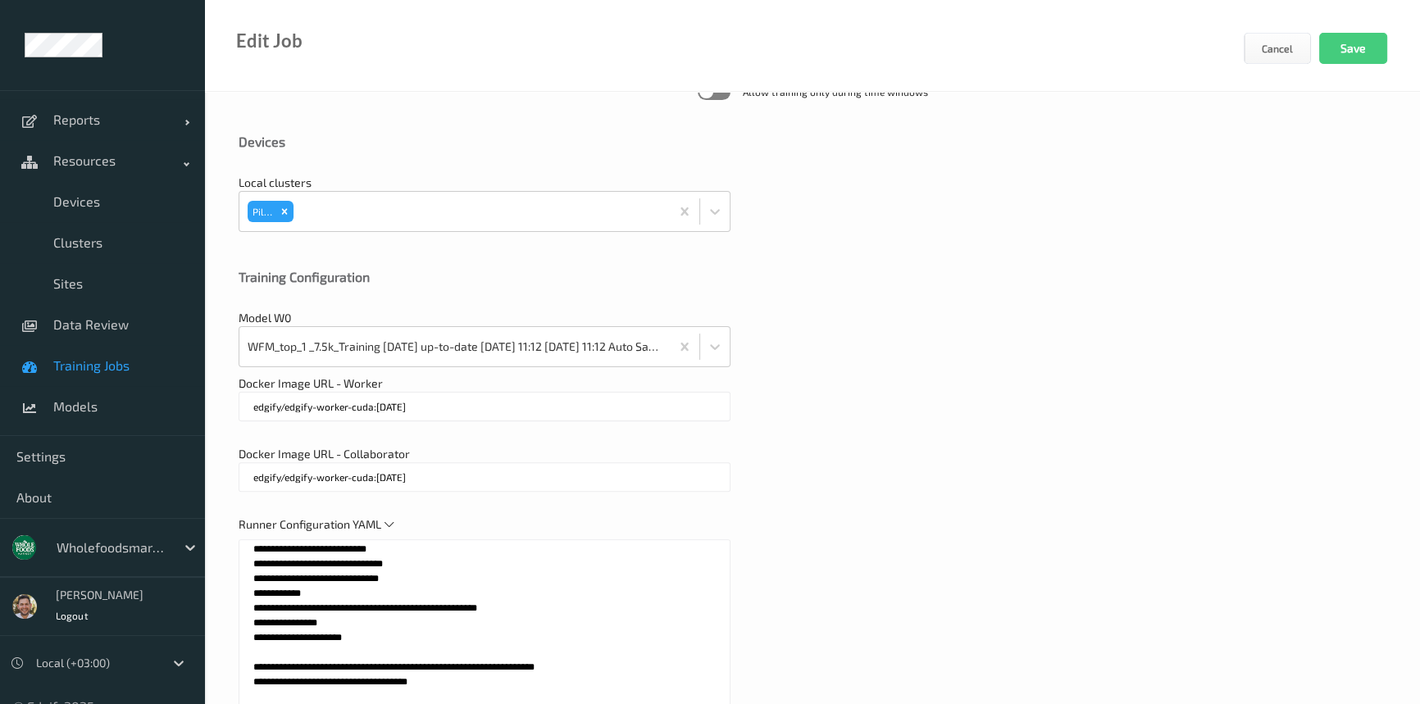
scroll to position [856, 0]
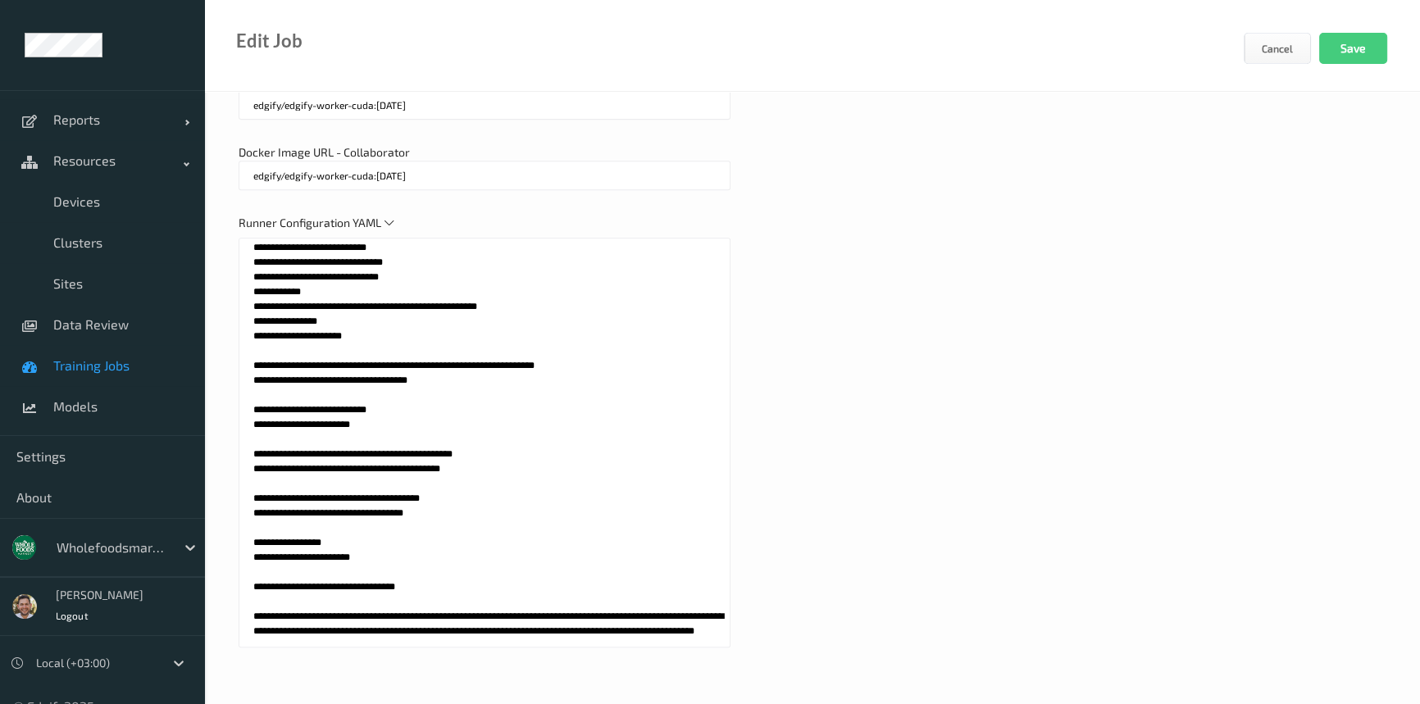
click at [384, 520] on textarea at bounding box center [485, 443] width 492 height 410
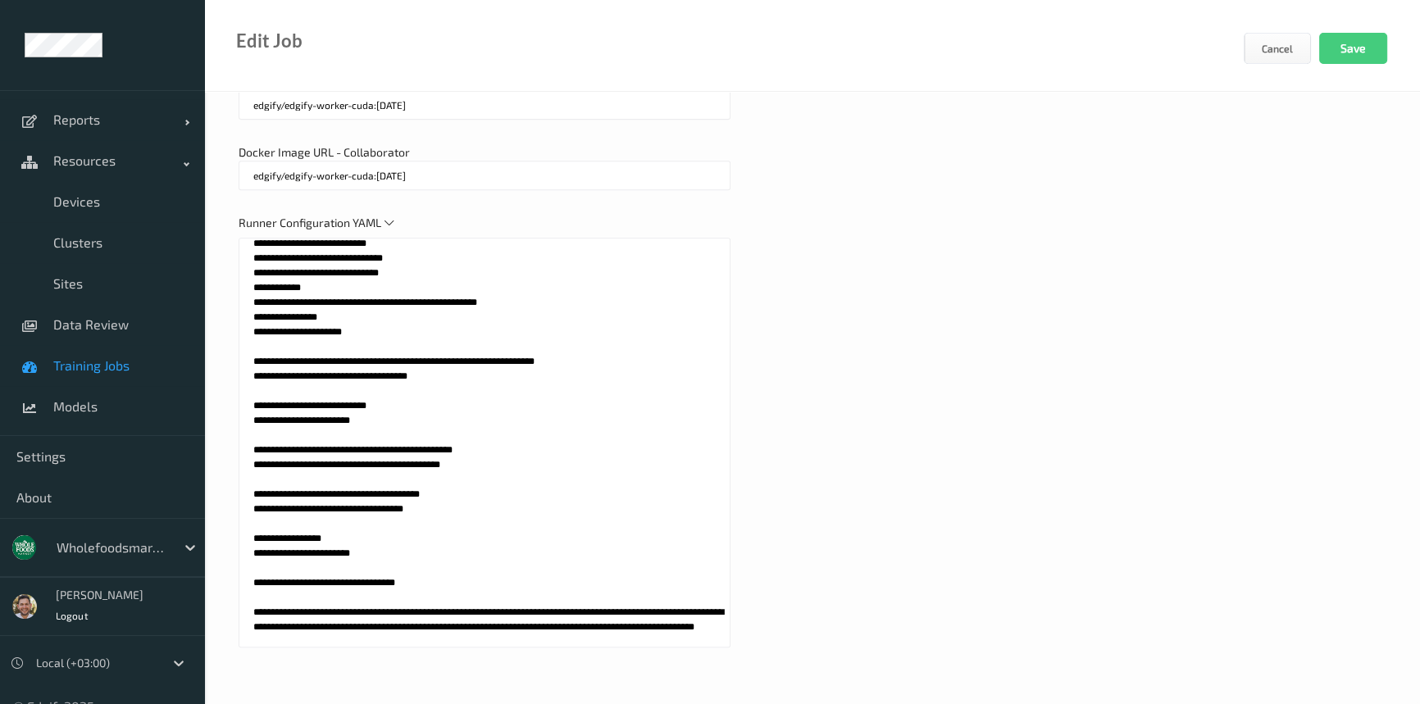
scroll to position [719, 0]
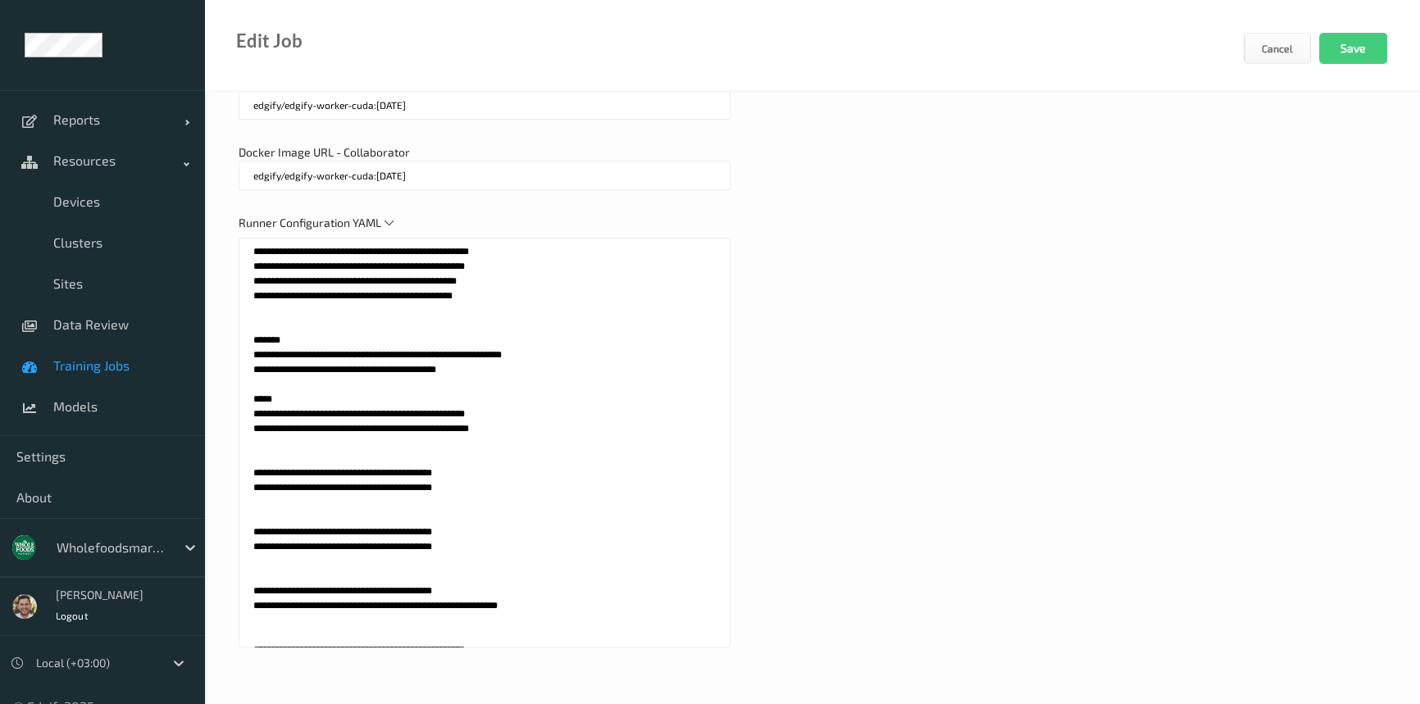
click at [401, 454] on textarea at bounding box center [485, 443] width 492 height 410
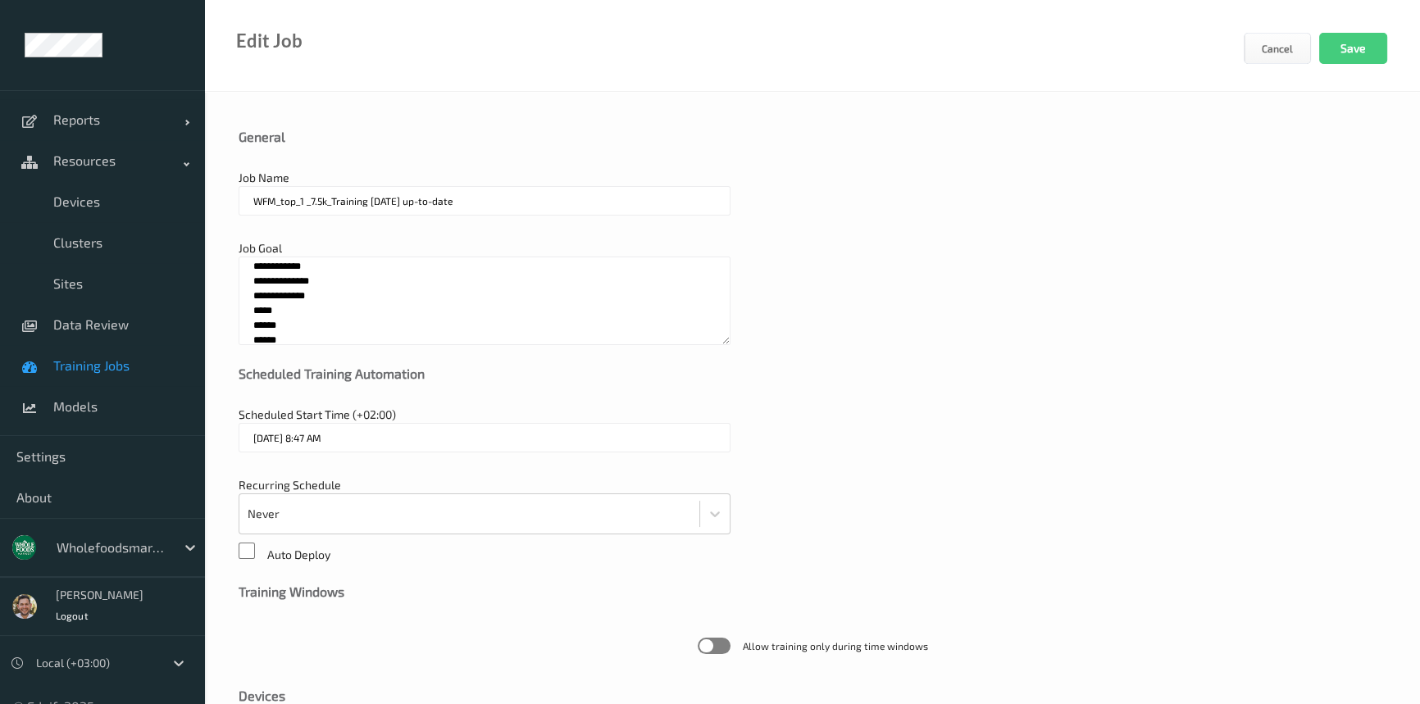
scroll to position [856, 0]
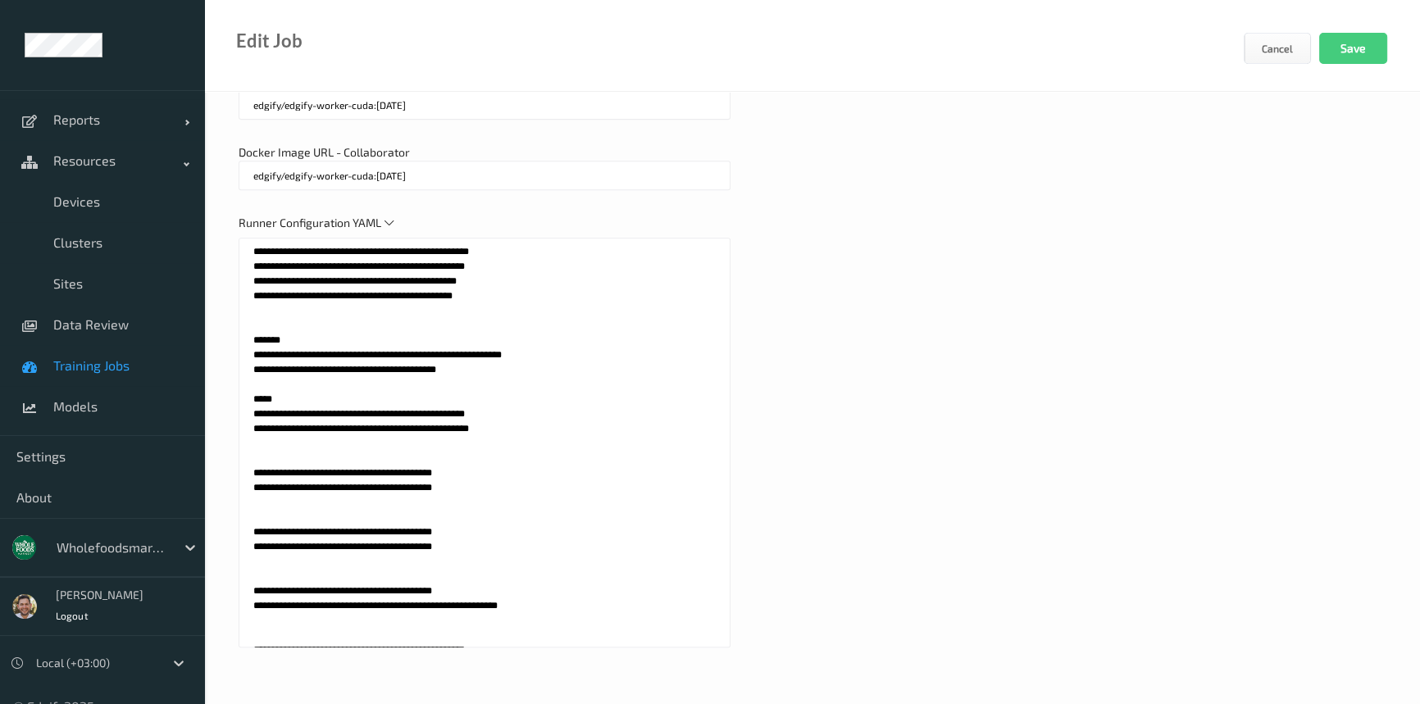
click at [435, 453] on textarea at bounding box center [485, 443] width 492 height 410
click at [476, 456] on textarea at bounding box center [485, 443] width 492 height 410
click at [405, 473] on textarea at bounding box center [485, 443] width 492 height 410
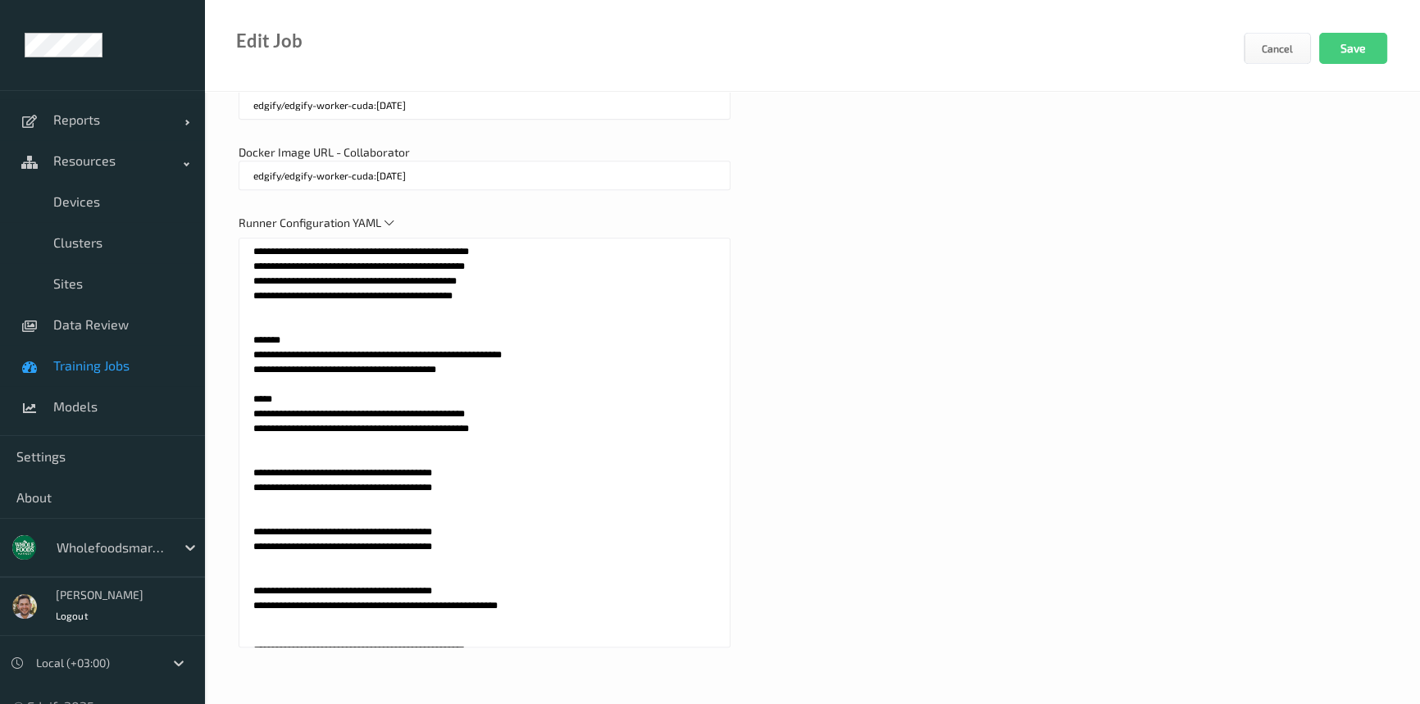
click at [405, 473] on textarea at bounding box center [485, 443] width 492 height 410
click at [437, 470] on textarea at bounding box center [485, 443] width 492 height 410
click at [473, 466] on textarea at bounding box center [485, 443] width 492 height 410
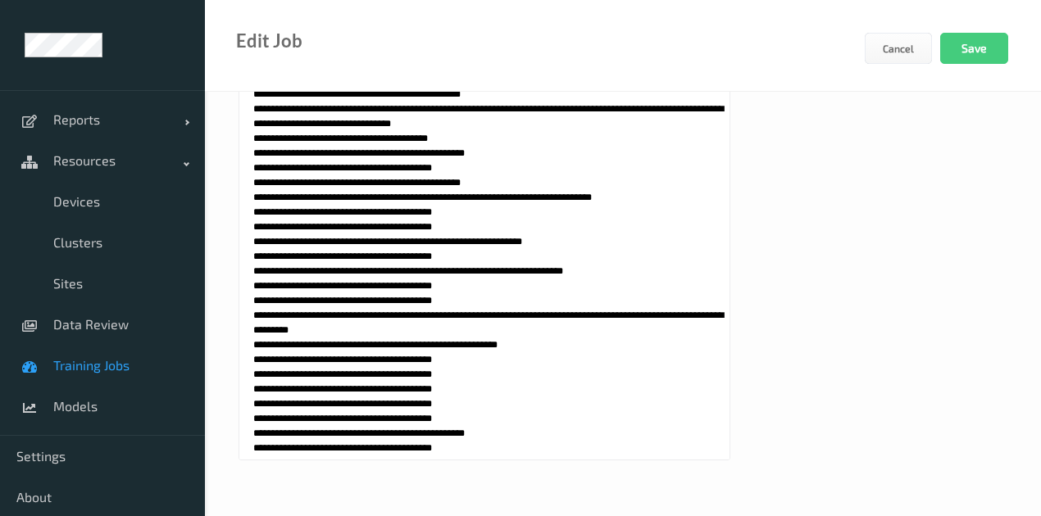
scroll to position [2984, 0]
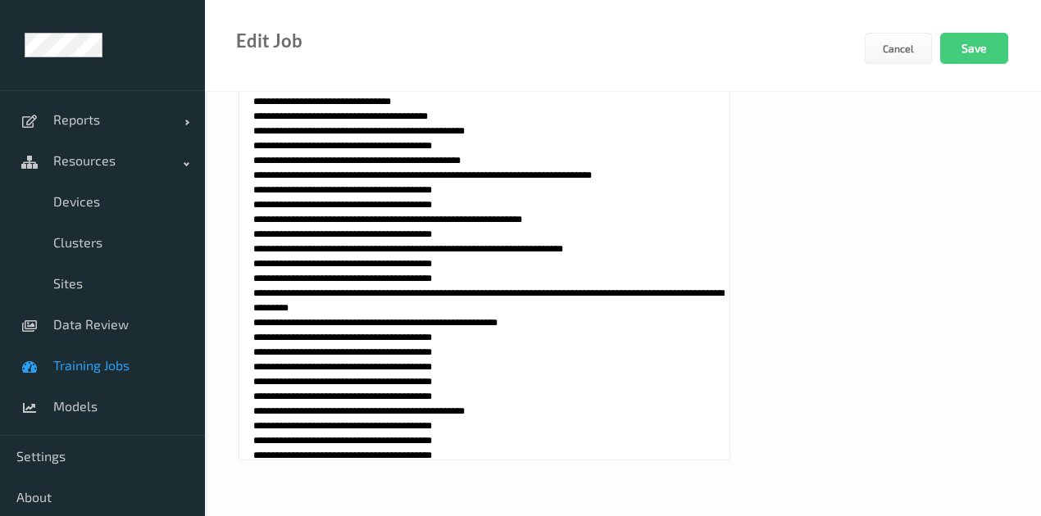
click at [257, 249] on textarea at bounding box center [485, 256] width 492 height 410
click at [250, 249] on textarea at bounding box center [485, 256] width 492 height 410
type textarea "**********"
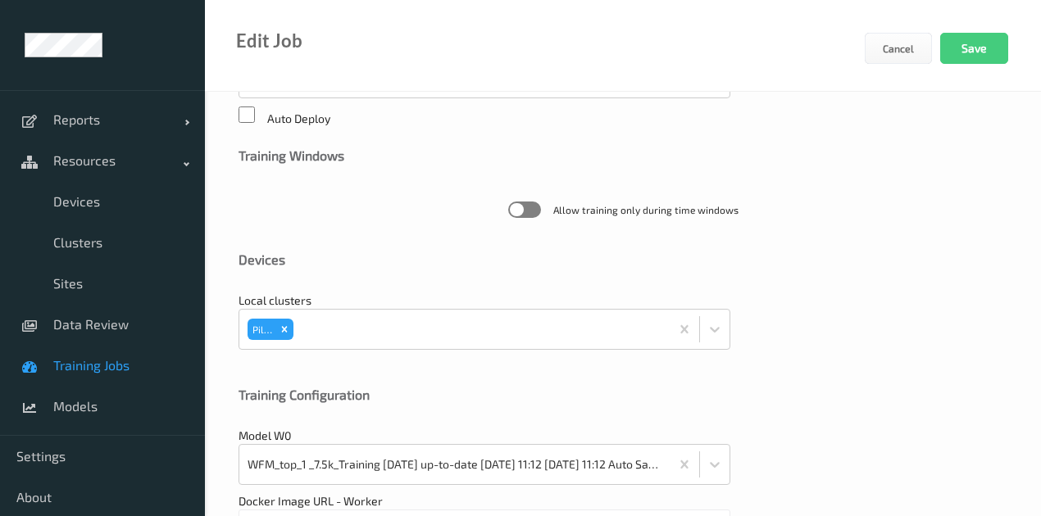
scroll to position [382, 0]
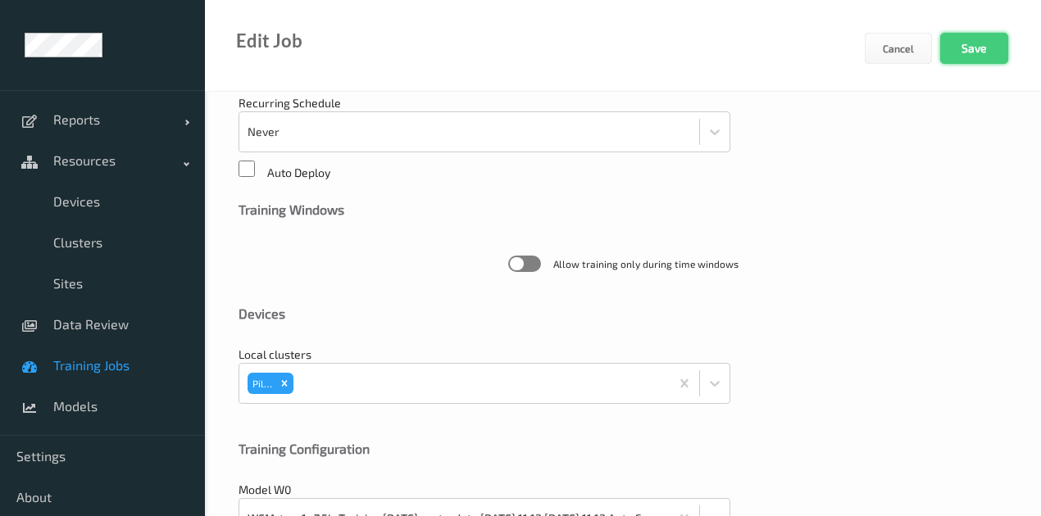
click at [970, 54] on button "Save" at bounding box center [974, 48] width 68 height 31
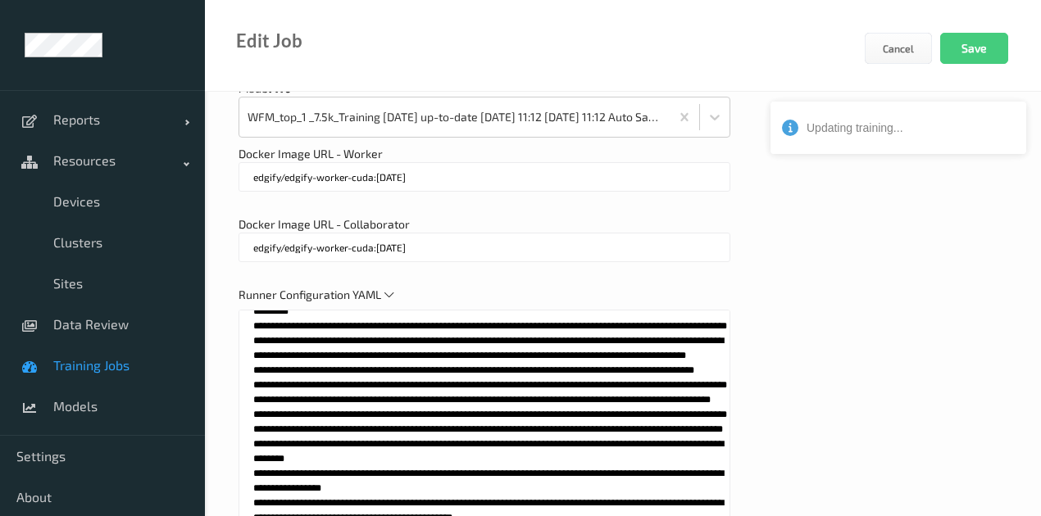
scroll to position [765, 0]
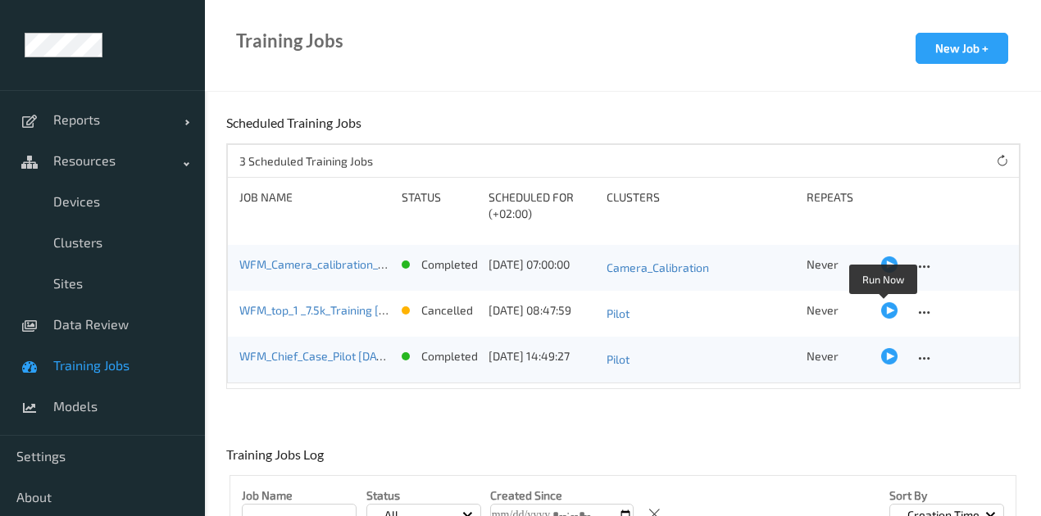
click at [882, 313] on div at bounding box center [889, 311] width 16 height 16
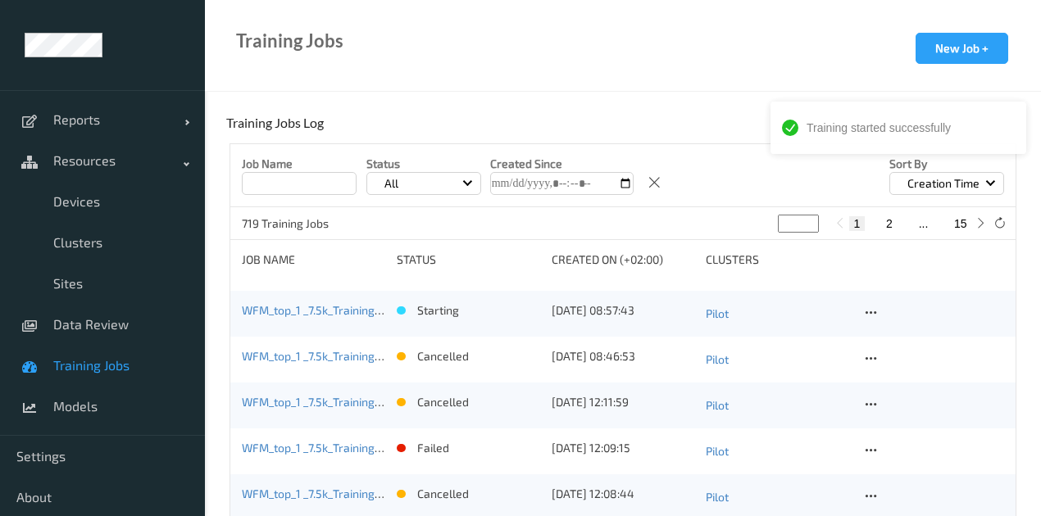
scroll to position [382, 0]
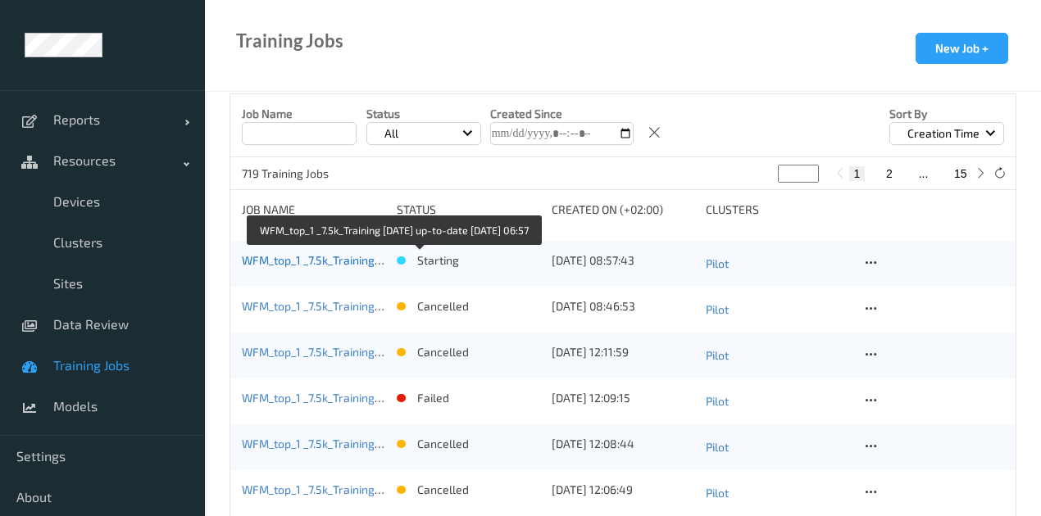
click at [269, 262] on link "WFM_top_1 _7.5k_Training 2025-05-22 up-to-date 2025-08-25 06:57" at bounding box center [391, 260] width 298 height 14
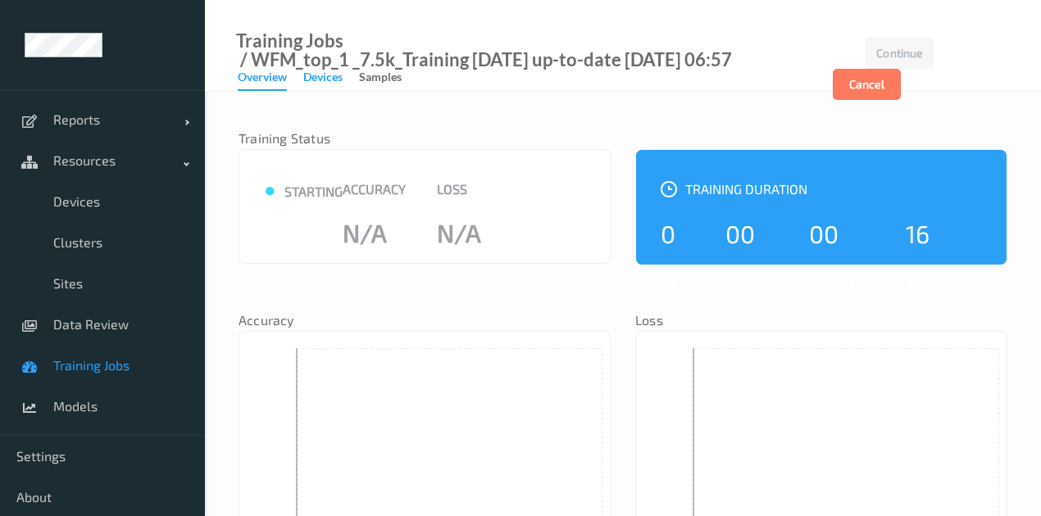
click at [319, 85] on div "Devices" at bounding box center [322, 79] width 39 height 20
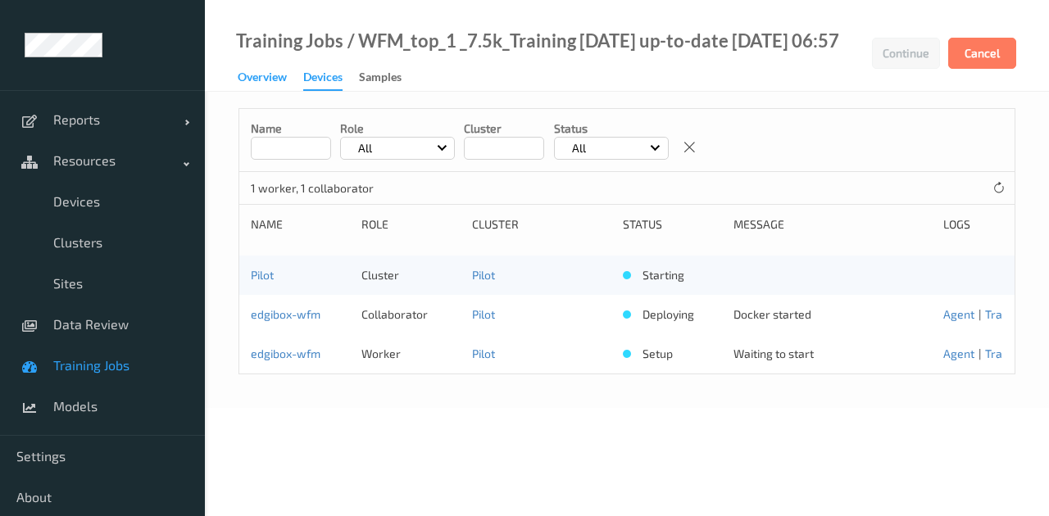
click at [277, 80] on div "Overview" at bounding box center [262, 79] width 49 height 20
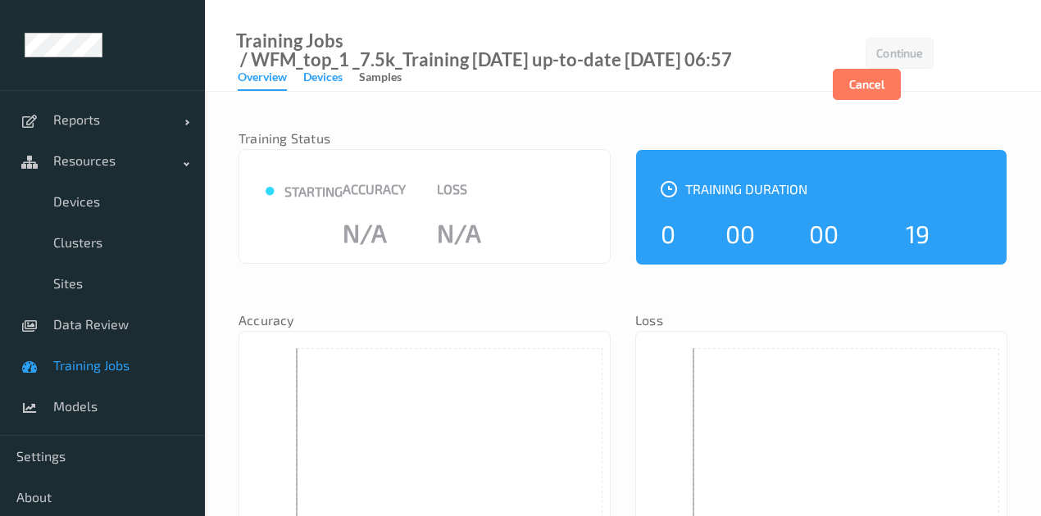
click at [312, 72] on div "Devices" at bounding box center [322, 79] width 39 height 20
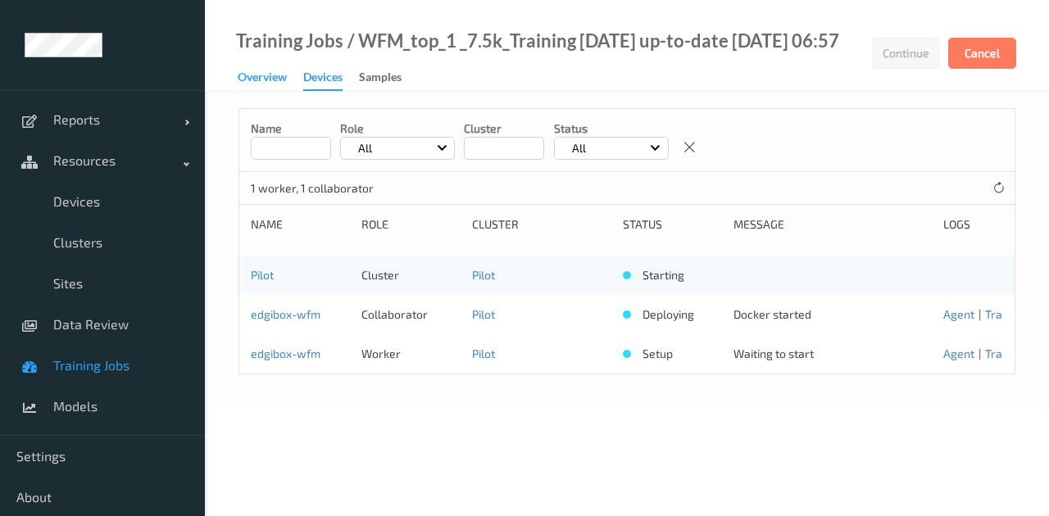
click at [266, 80] on div "Overview" at bounding box center [262, 79] width 49 height 20
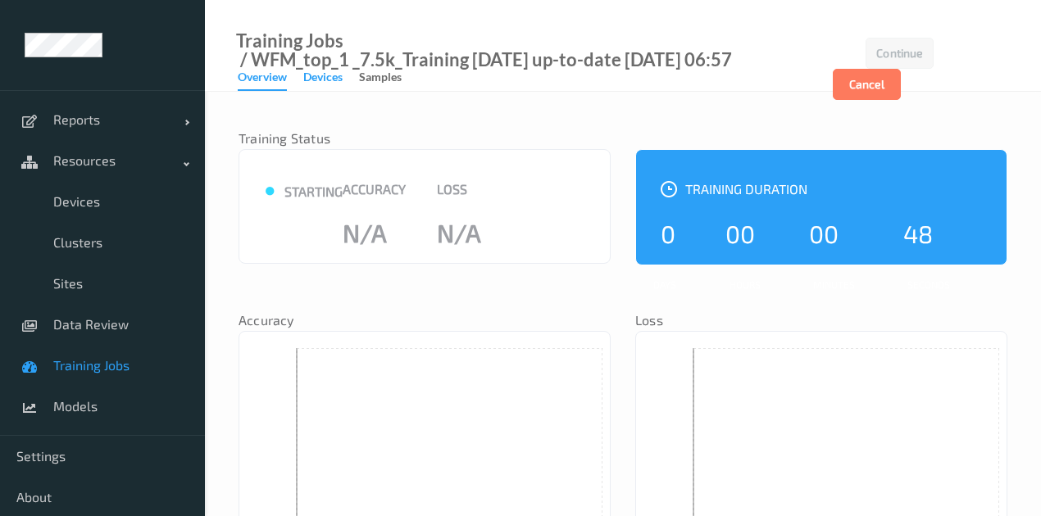
click at [318, 79] on div "Devices" at bounding box center [322, 79] width 39 height 20
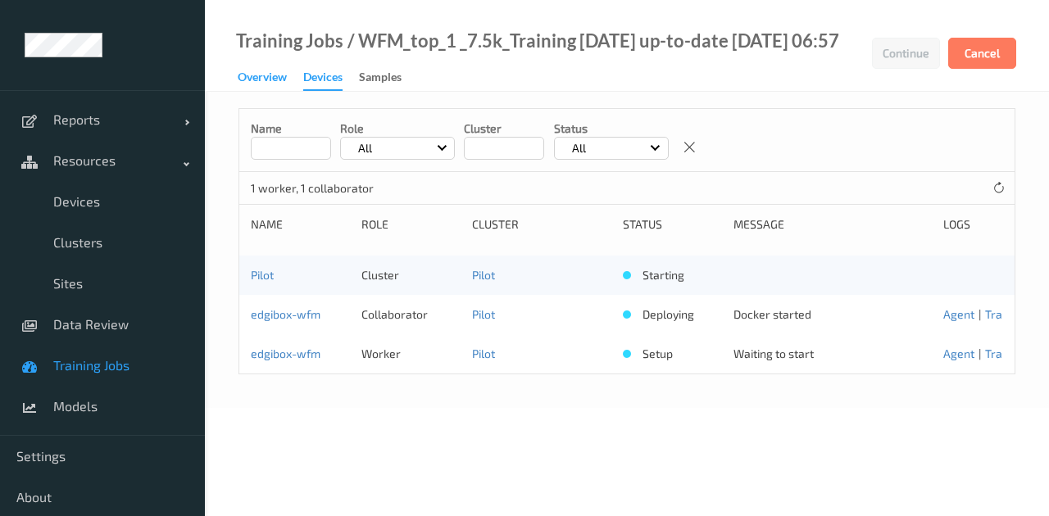
click at [261, 84] on div "Overview" at bounding box center [262, 79] width 49 height 20
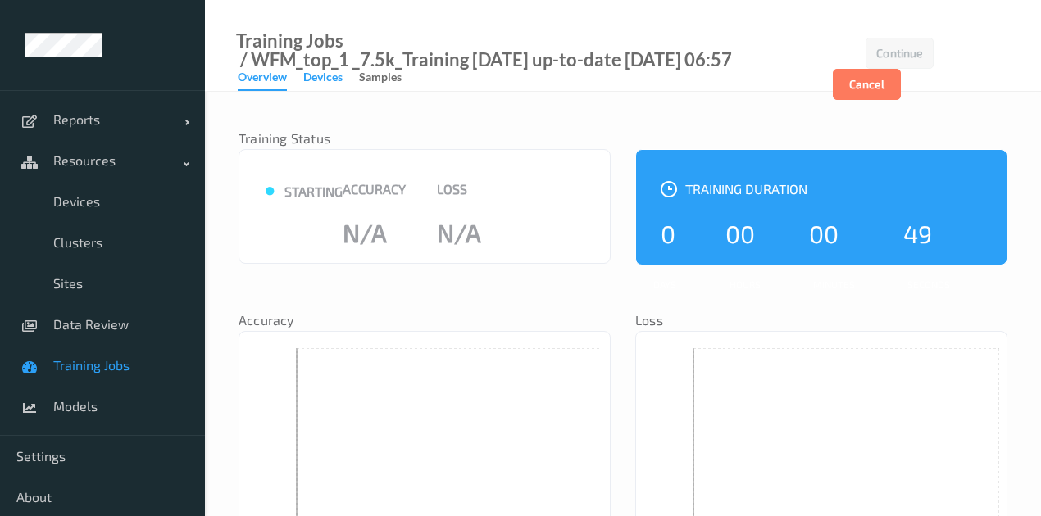
click at [327, 76] on div "Devices" at bounding box center [322, 79] width 39 height 20
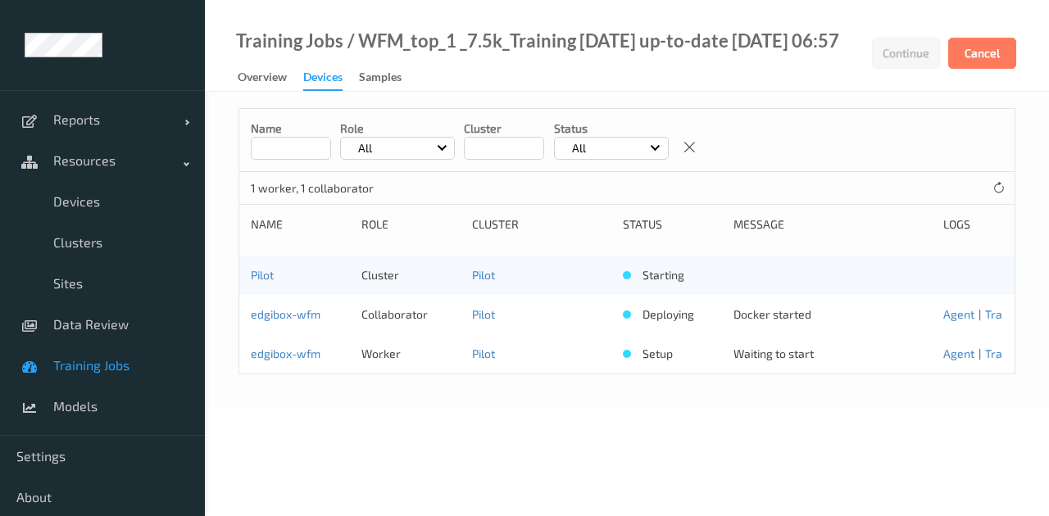
click at [403, 80] on link "Samples" at bounding box center [388, 77] width 59 height 23
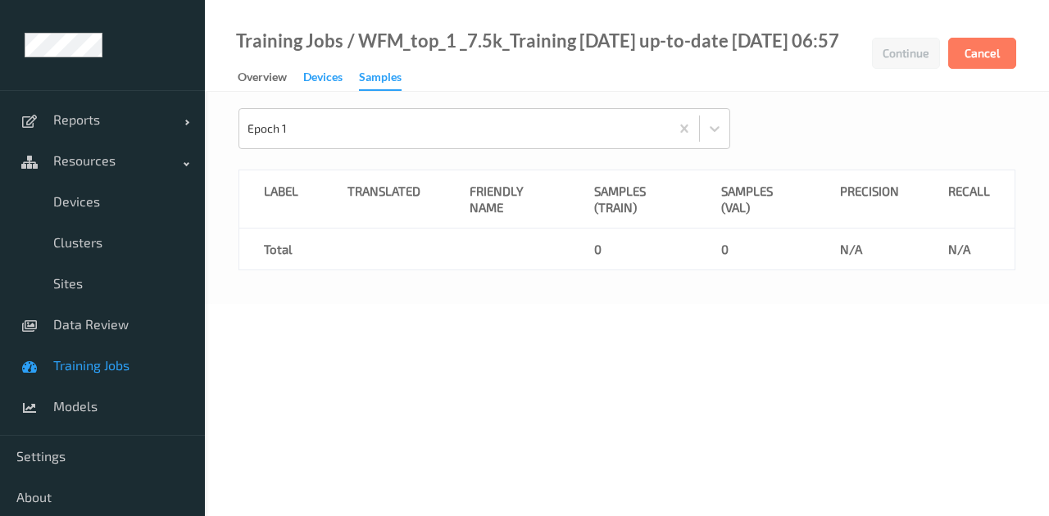
click at [312, 79] on div "Devices" at bounding box center [322, 79] width 39 height 20
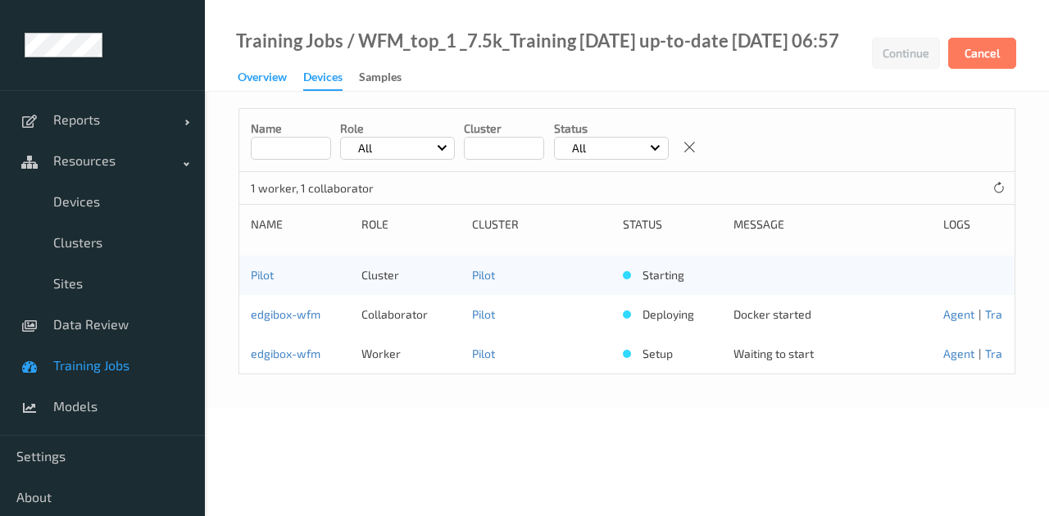
click at [255, 75] on div "Overview" at bounding box center [262, 79] width 49 height 20
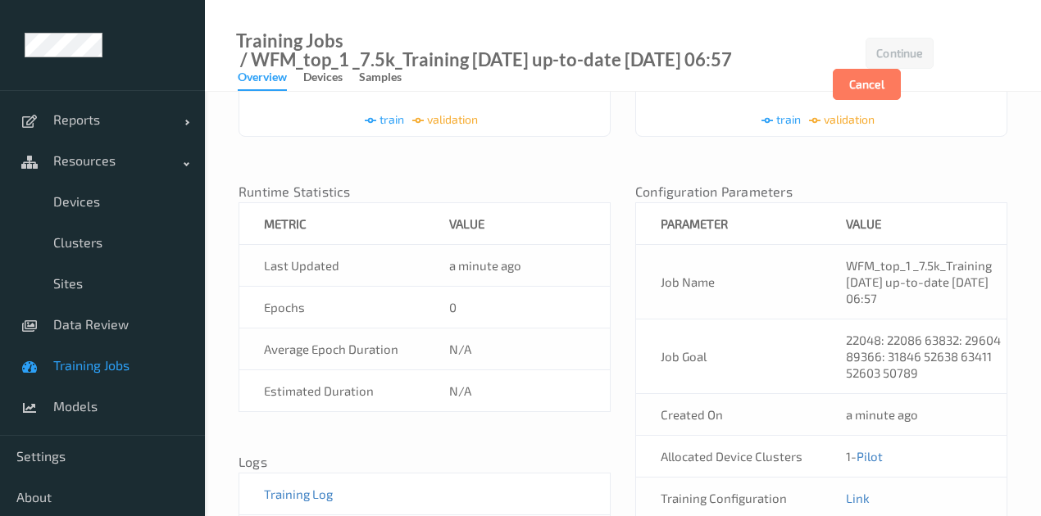
scroll to position [546, 0]
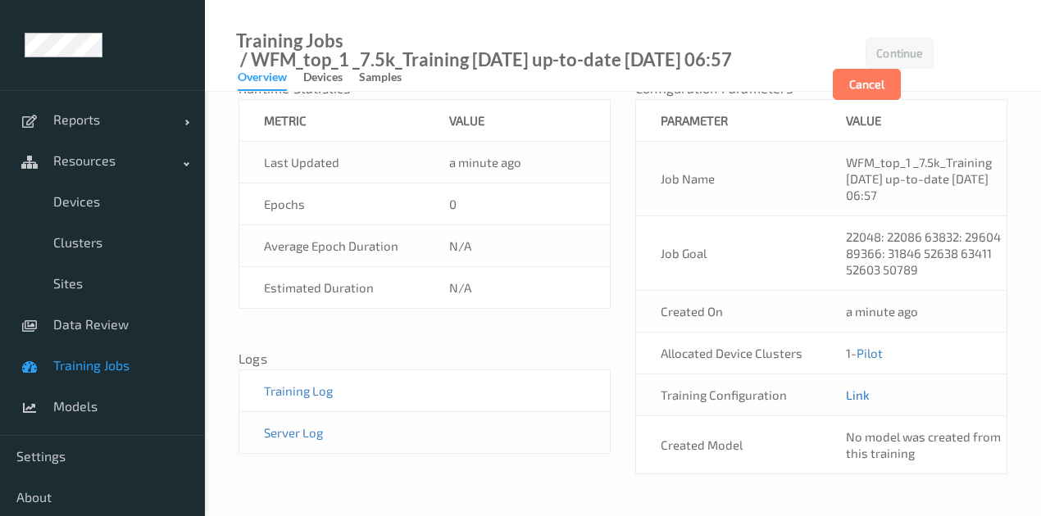
click at [858, 390] on link "Link" at bounding box center [858, 395] width 24 height 15
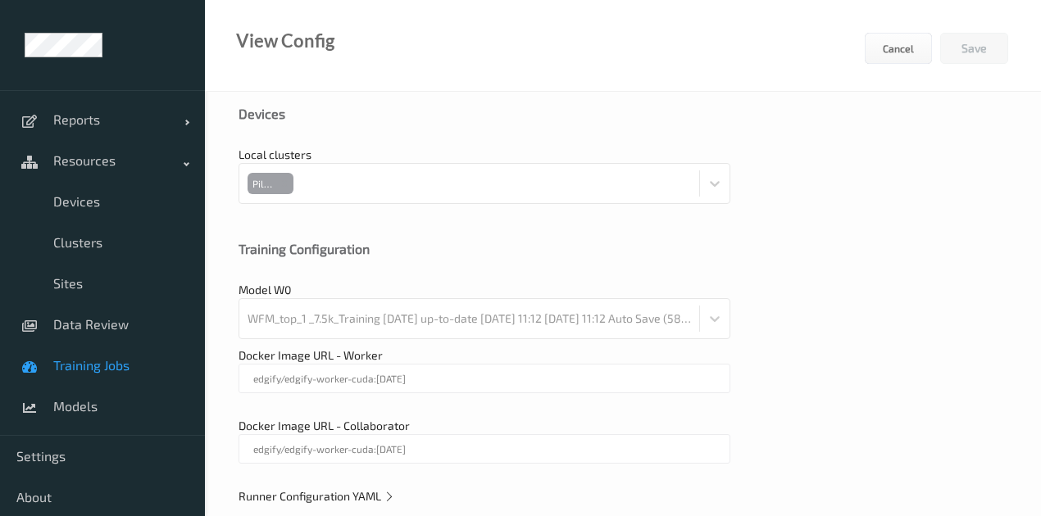
scroll to position [610, 0]
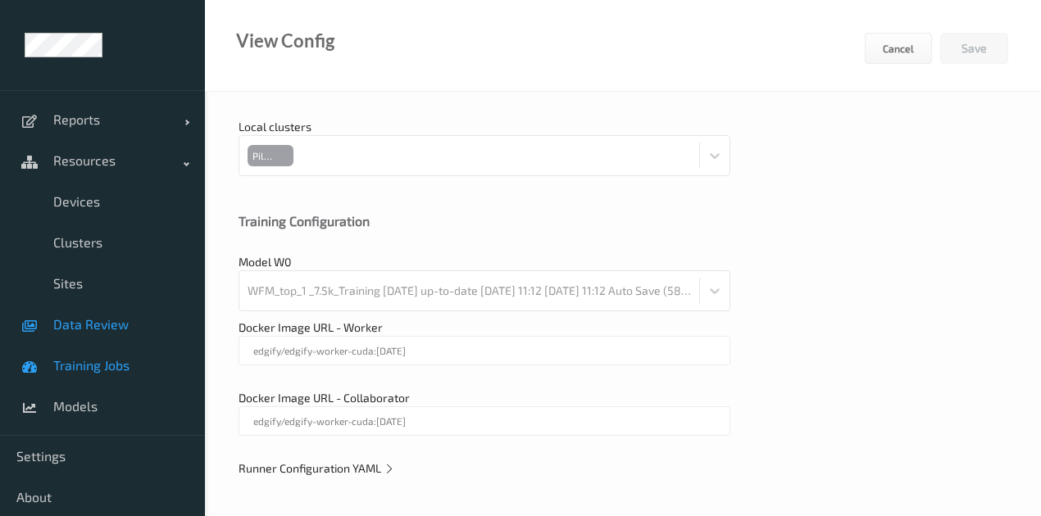
click at [93, 326] on span "Data Review" at bounding box center [120, 324] width 135 height 16
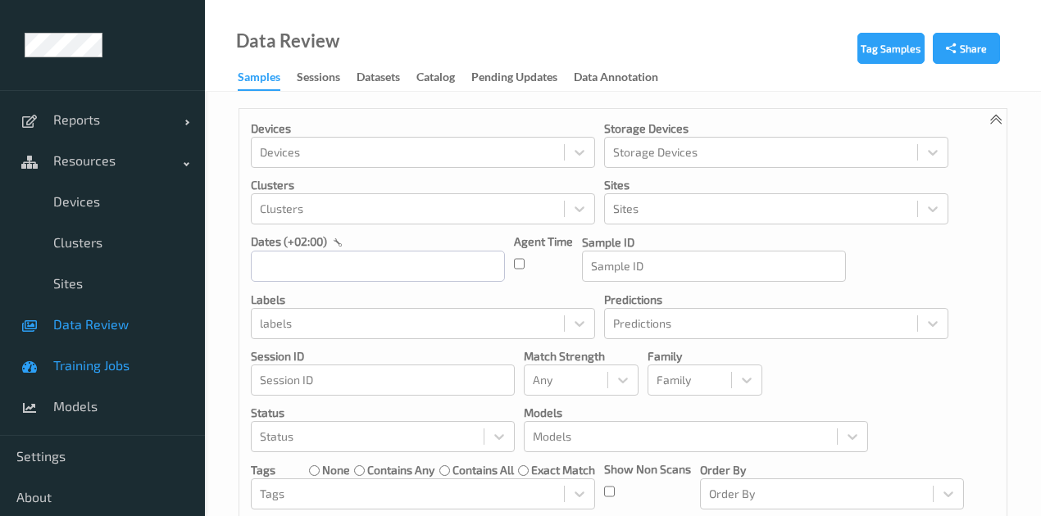
click at [97, 357] on span "Training Jobs" at bounding box center [120, 365] width 135 height 16
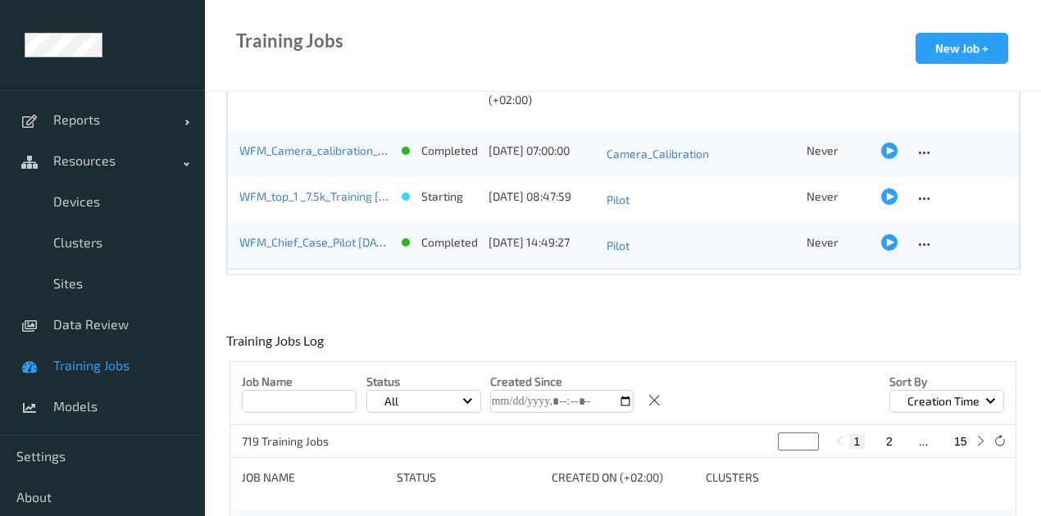
scroll to position [273, 0]
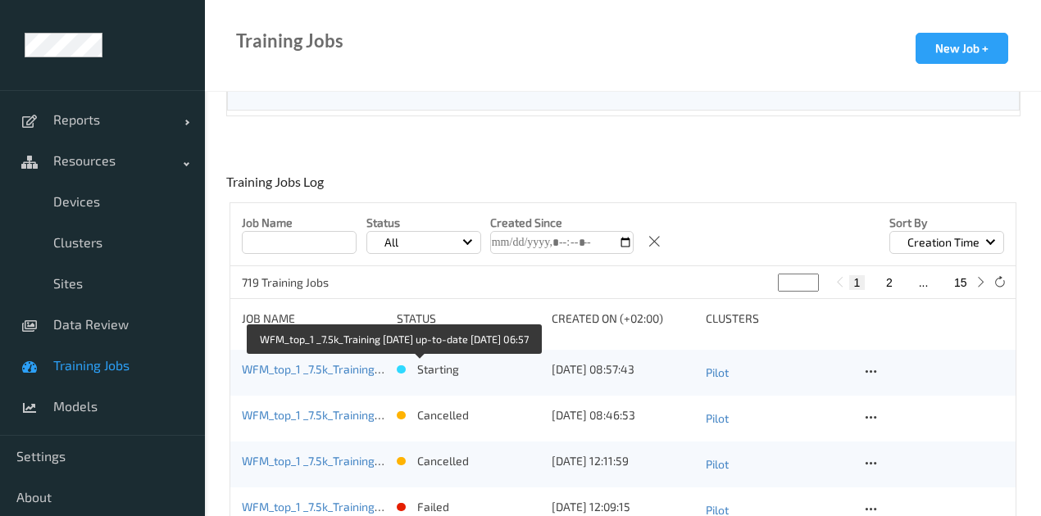
click at [354, 371] on link "WFM_top_1 _7.5k_Training 2025-05-22 up-to-date 2025-08-25 06:57" at bounding box center [391, 369] width 298 height 14
